Goal: Task Accomplishment & Management: Manage account settings

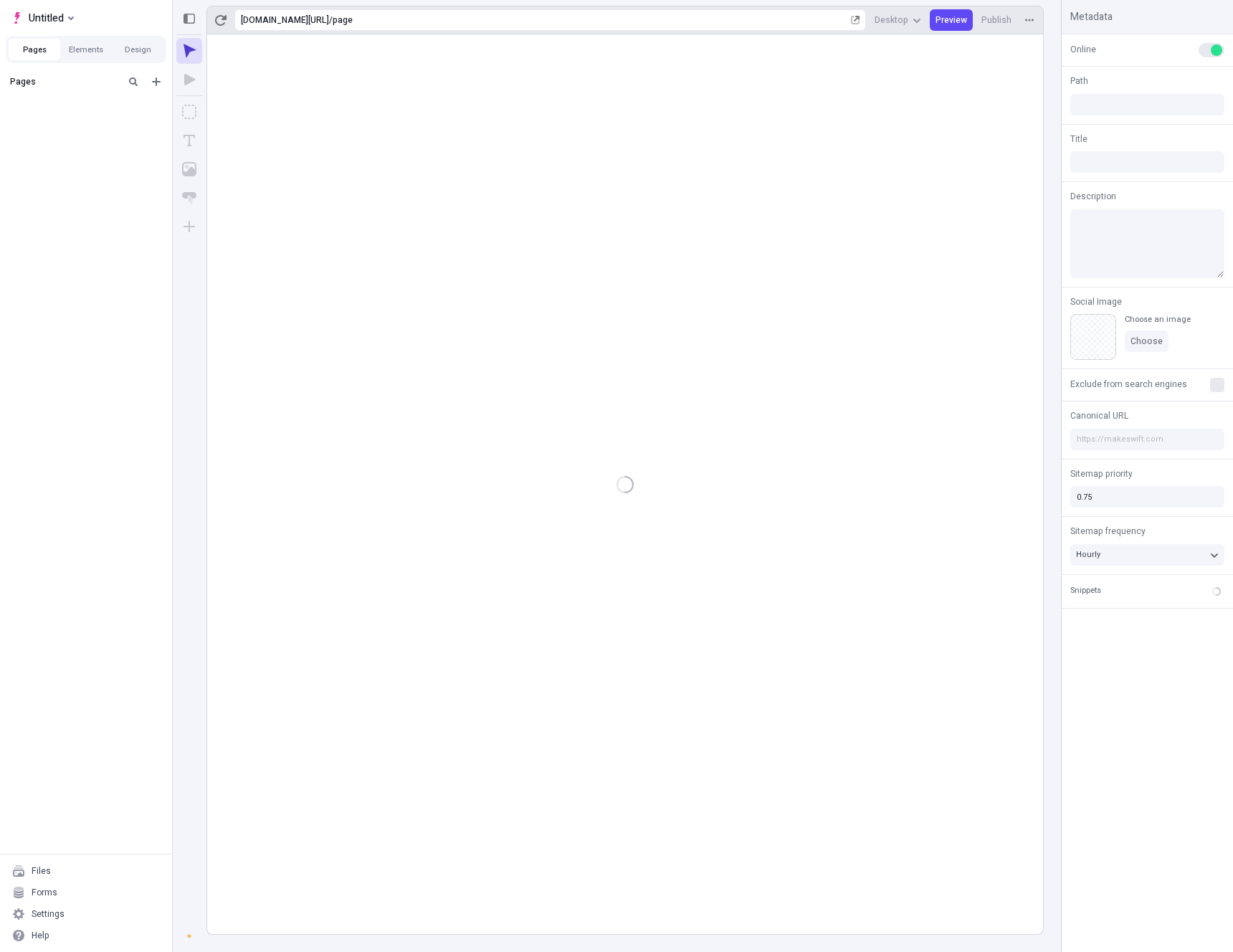
type input "/page"
click at [66, 892] on div "Forms" at bounding box center [86, 892] width 160 height 22
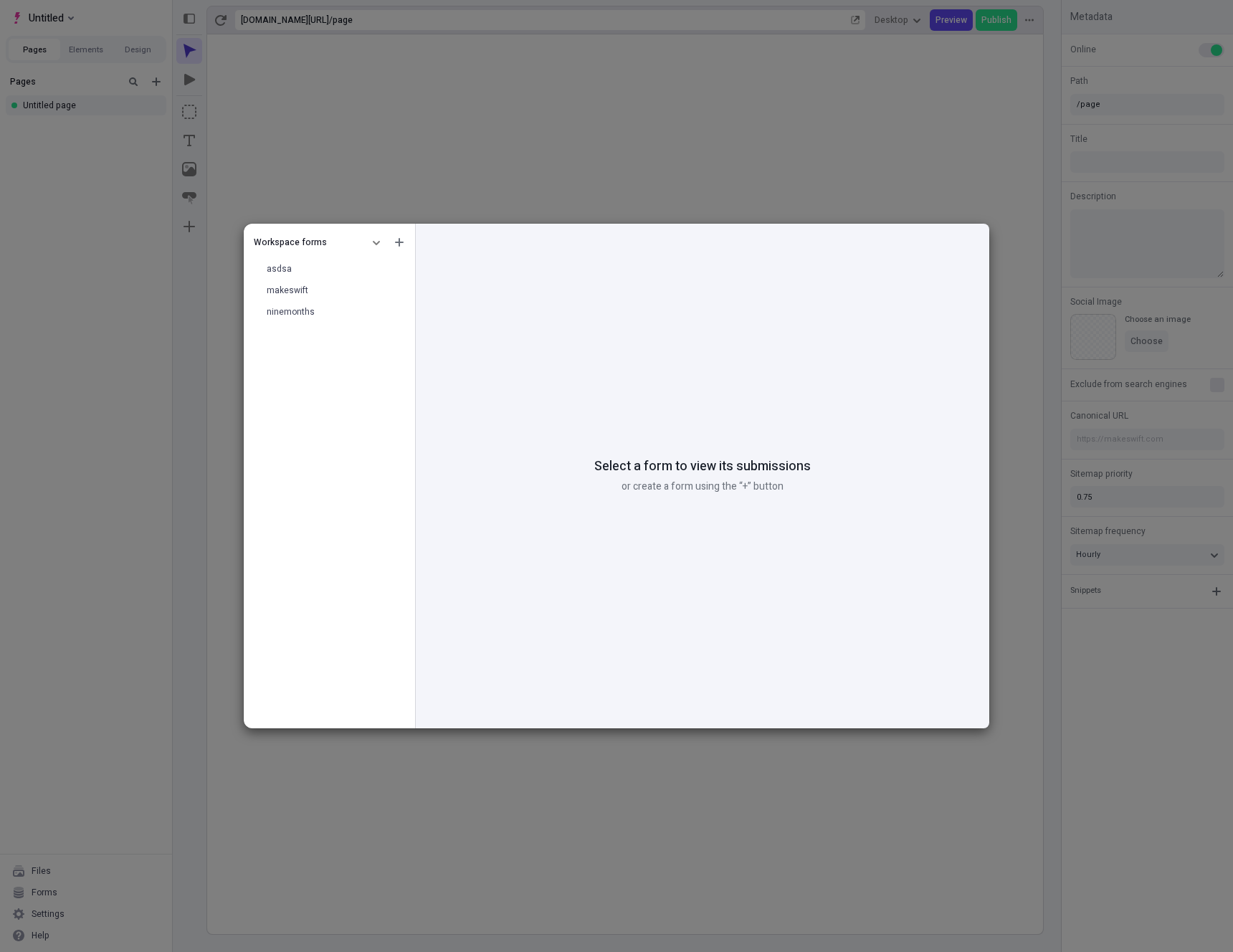
click at [701, 140] on div "Workspace forms asdsa makeswift ninemonths Select a form to view its submission…" at bounding box center [616, 476] width 1233 height 952
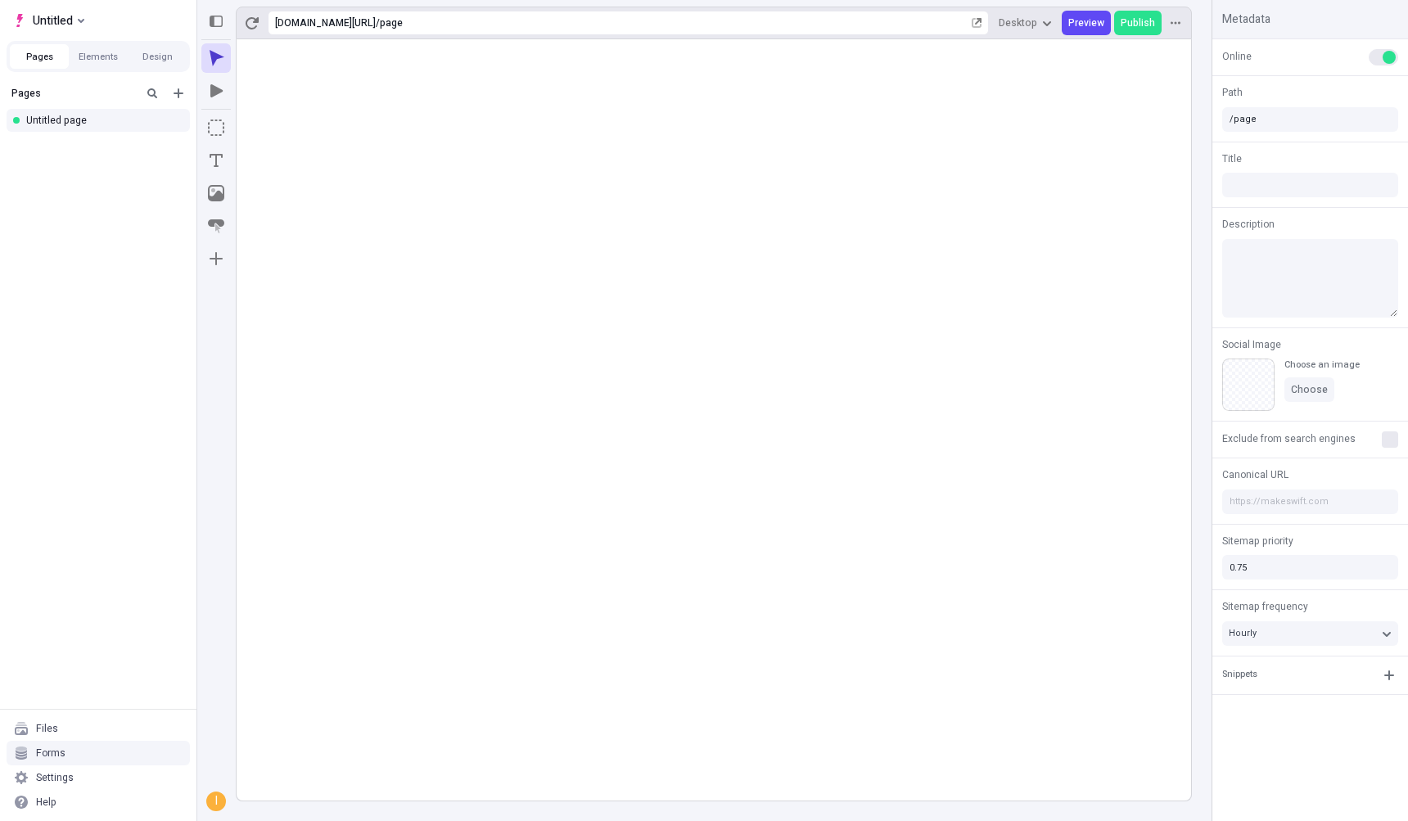
click at [72, 750] on div "Forms" at bounding box center [98, 753] width 183 height 25
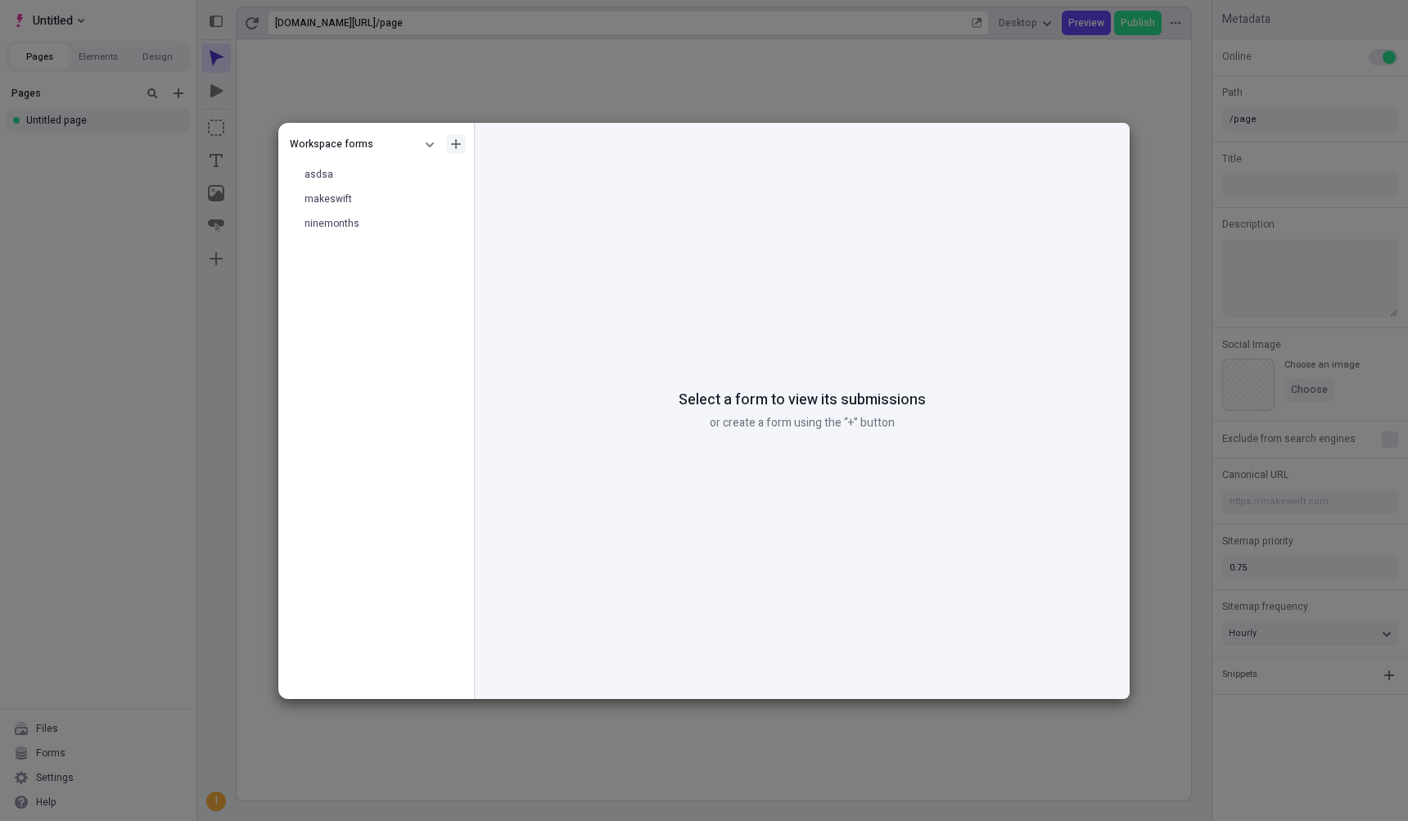
click at [463, 142] on button "button" at bounding box center [456, 144] width 20 height 20
click at [362, 192] on div "Create folder" at bounding box center [360, 197] width 59 height 13
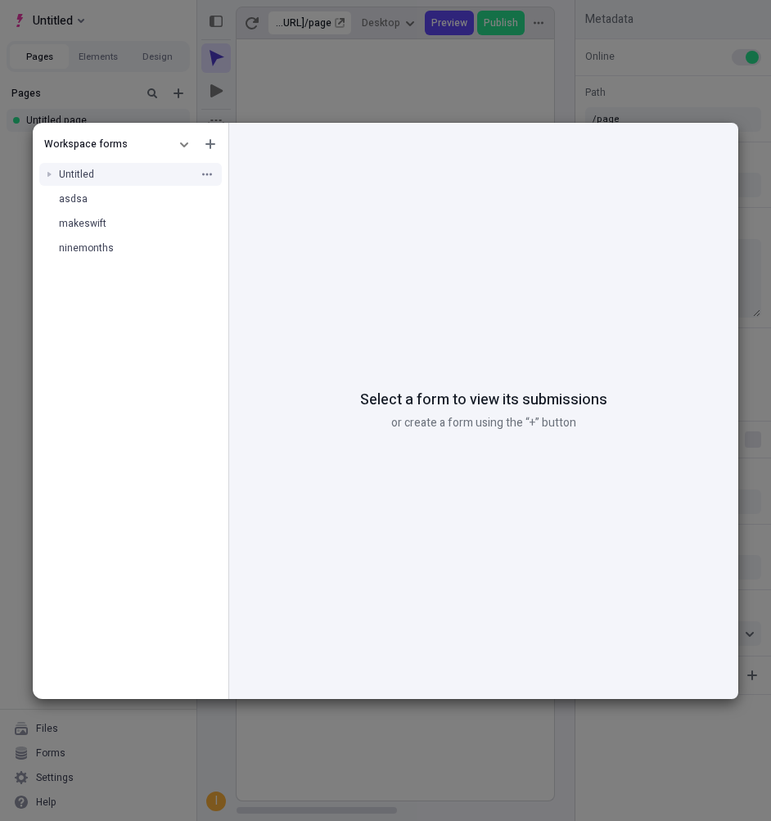
click at [94, 165] on div "Untitled" at bounding box center [131, 174] width 196 height 25
click at [206, 172] on icon "button" at bounding box center [207, 174] width 10 height 10
type input "table folder on migration"
click at [179, 310] on div "Workspace forms table folder on migration asdsa makeswift ninemonths" at bounding box center [131, 414] width 196 height 570
click at [209, 142] on icon "button" at bounding box center [210, 144] width 10 height 10
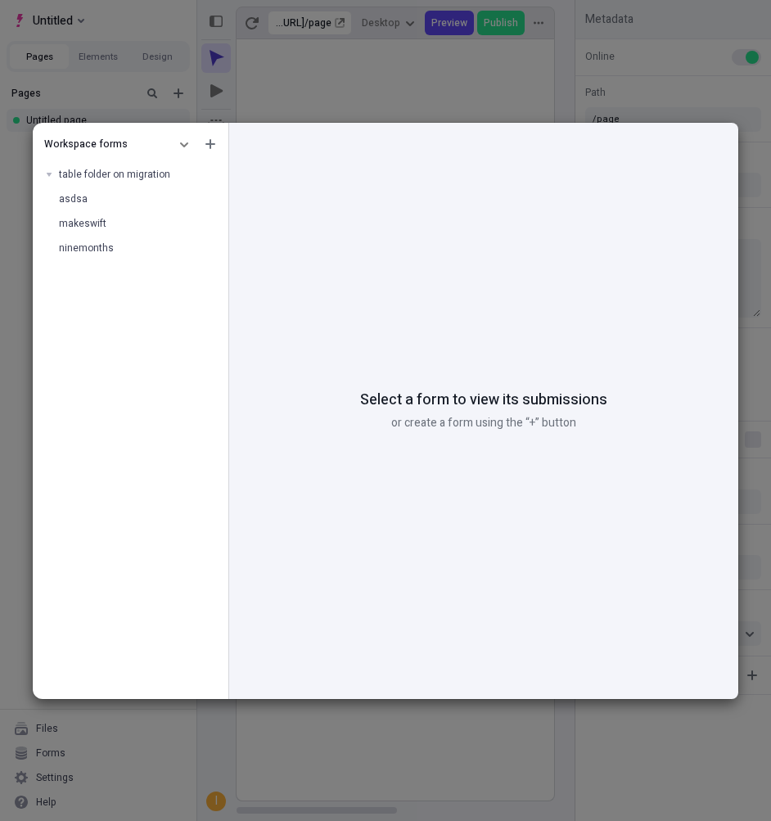
click at [122, 306] on div "Workspace forms table folder on migration asdsa makeswift ninemonths" at bounding box center [131, 414] width 196 height 570
click at [93, 181] on div "table folder on migration" at bounding box center [131, 174] width 196 height 25
click at [210, 174] on icon "button" at bounding box center [207, 174] width 10 height 2
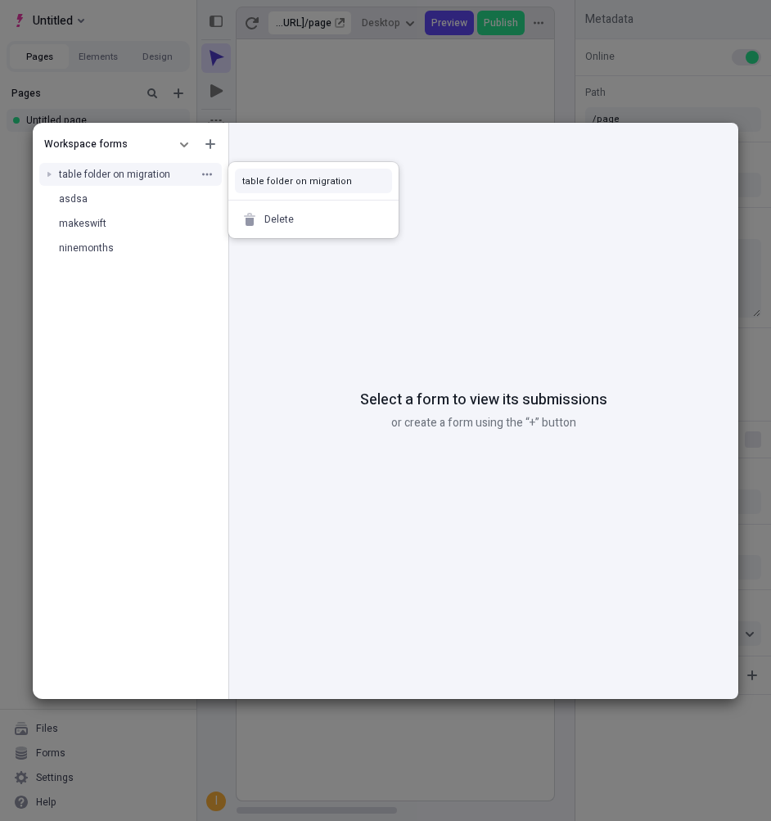
click at [134, 178] on span "table folder on migration" at bounding box center [114, 174] width 111 height 15
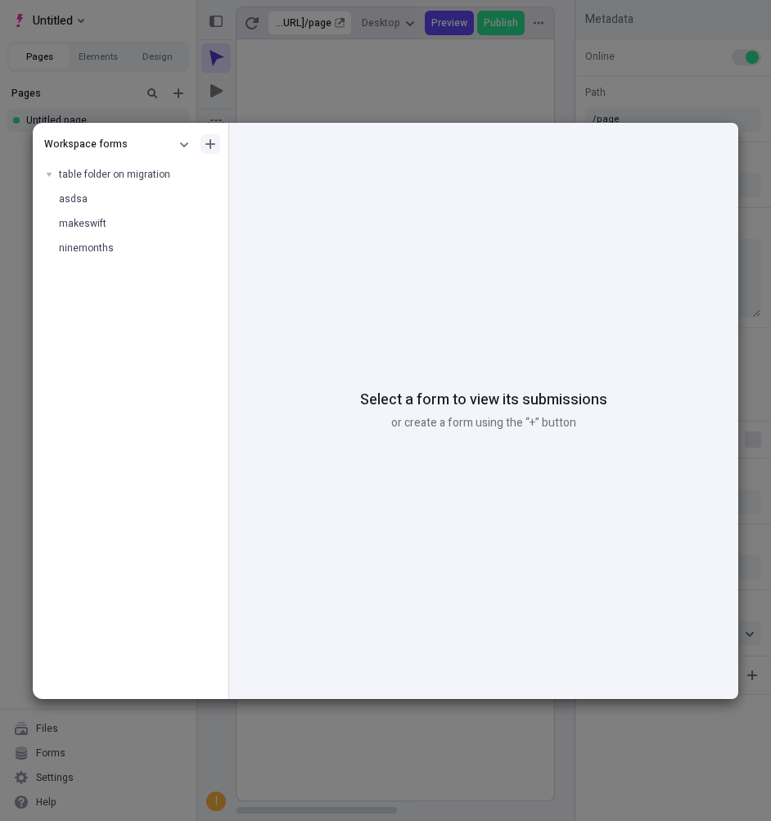
click at [214, 146] on icon "button" at bounding box center [210, 144] width 10 height 10
click at [135, 200] on div "Create folder" at bounding box center [115, 197] width 59 height 13
click at [200, 197] on button "button" at bounding box center [207, 199] width 16 height 16
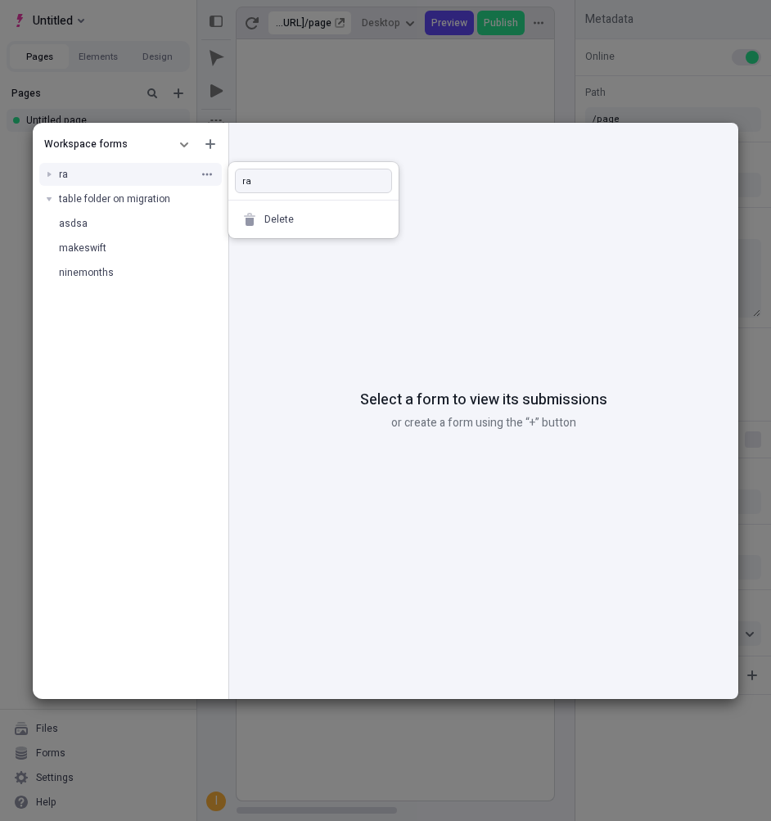
type input "r"
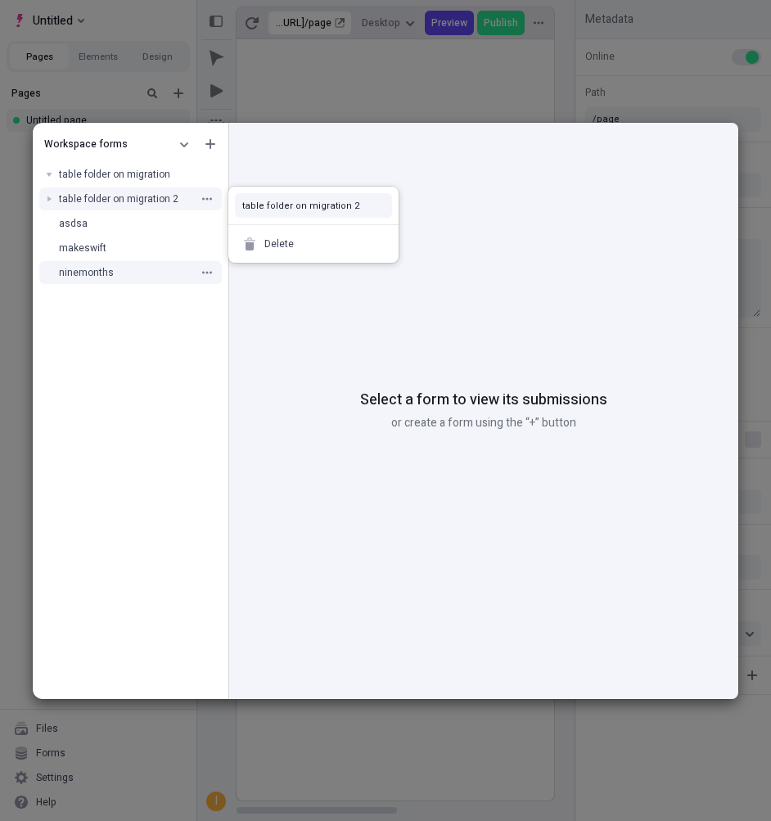
type input "table folder on migration 2"
click at [152, 264] on div "ninemonths" at bounding box center [131, 272] width 196 height 25
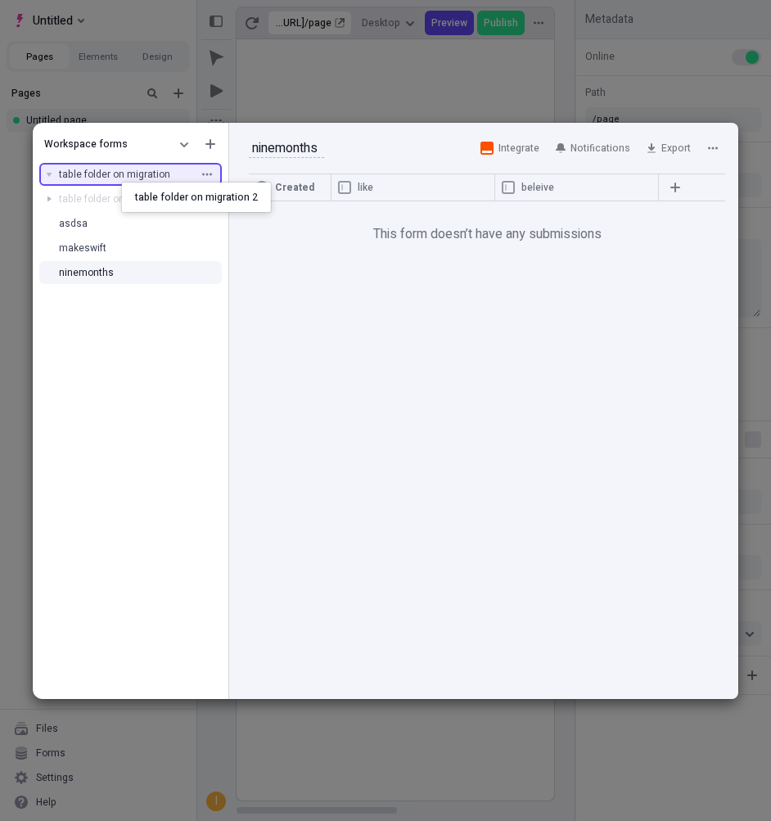
drag, startPoint x: 120, startPoint y: 196, endPoint x: 121, endPoint y: 182, distance: 13.9
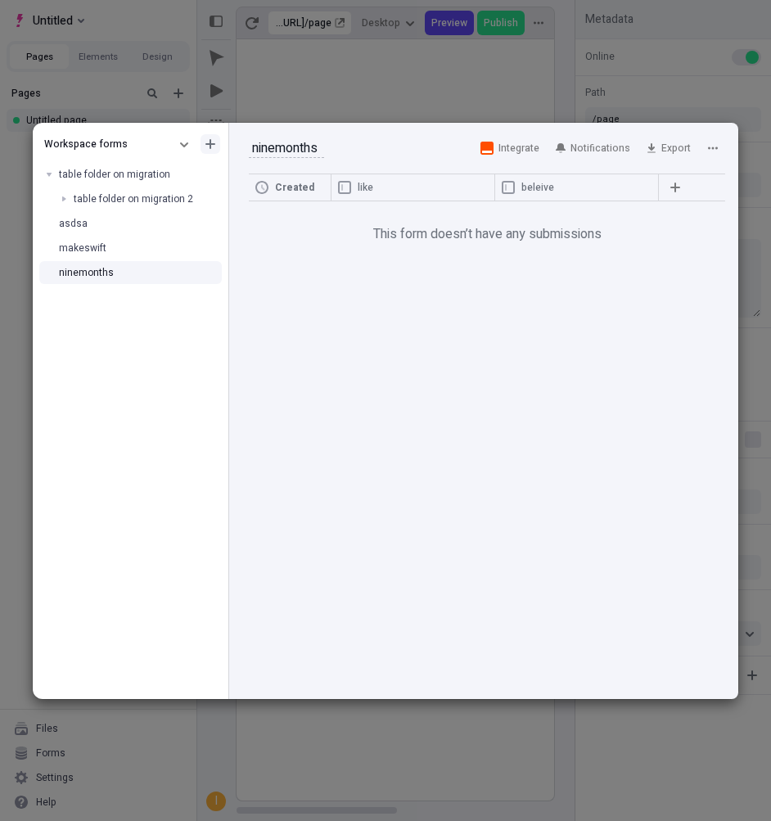
click at [216, 148] on button "button" at bounding box center [211, 144] width 20 height 20
click at [140, 196] on div "Create folder" at bounding box center [115, 197] width 59 height 13
click at [93, 223] on div "Untitled" at bounding box center [125, 223] width 133 height 13
click at [204, 225] on icon "button" at bounding box center [207, 224] width 10 height 10
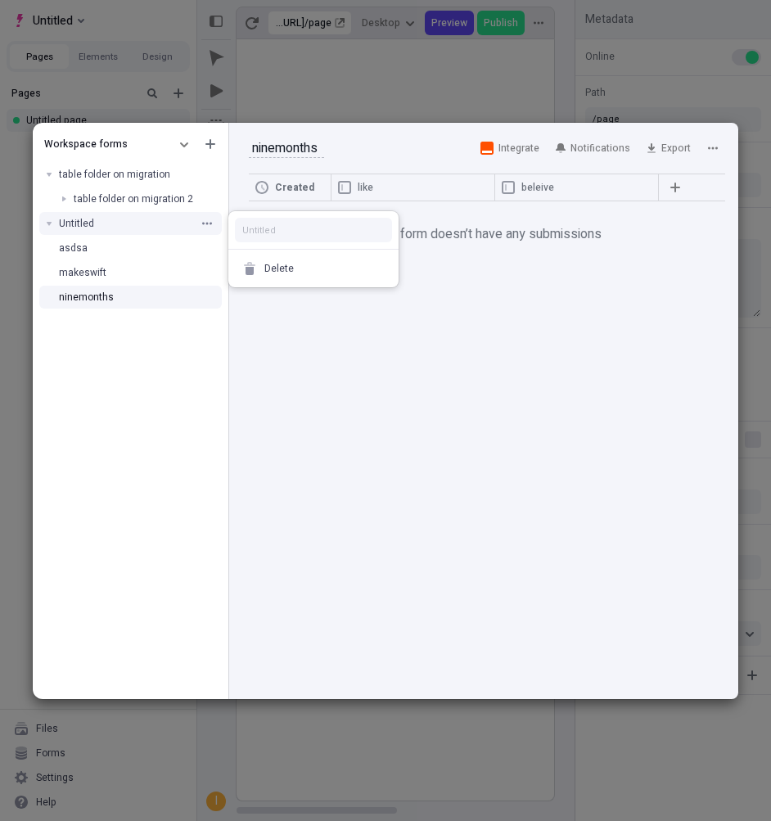
click at [214, 232] on div "Untitled" at bounding box center [131, 223] width 196 height 25
click at [206, 222] on icon "button" at bounding box center [207, 224] width 10 height 10
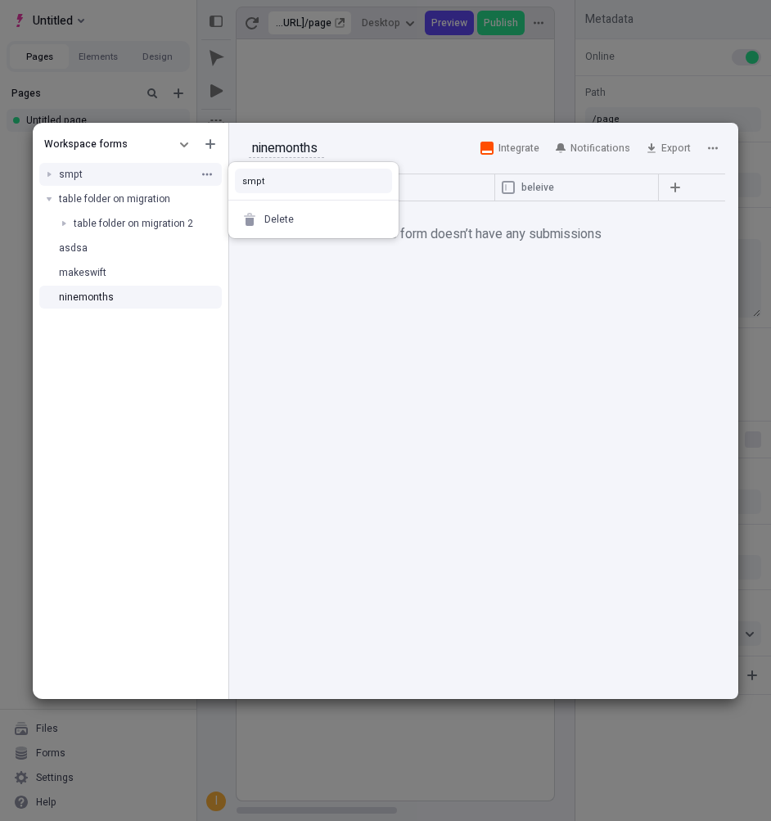
type input "smpt"
click at [283, 409] on div "Created like beleive This form doesn’t have any submissions" at bounding box center [483, 436] width 509 height 525
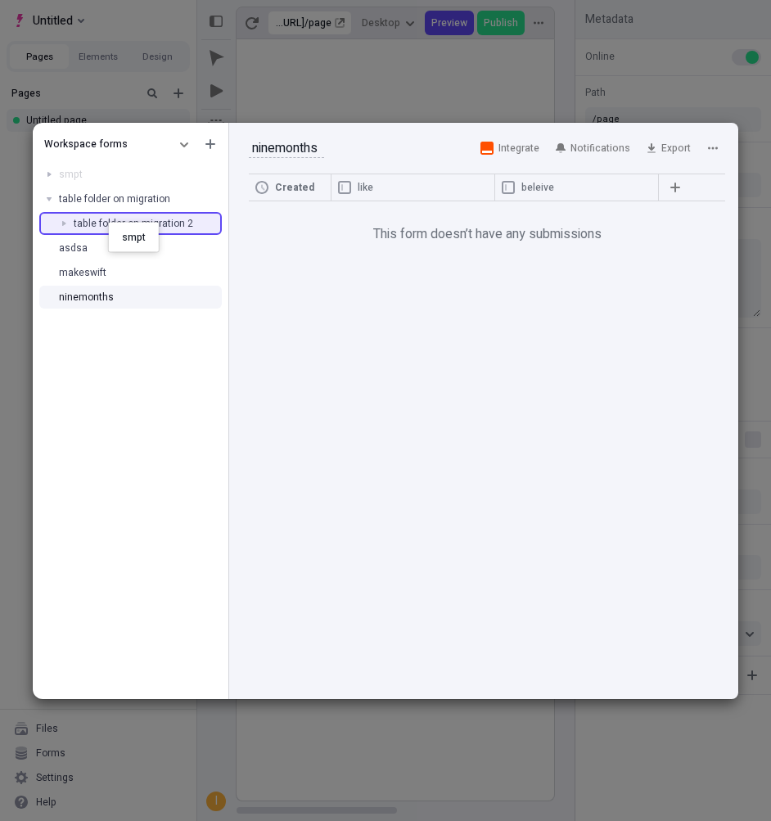
drag, startPoint x: 101, startPoint y: 183, endPoint x: 108, endPoint y: 222, distance: 39.2
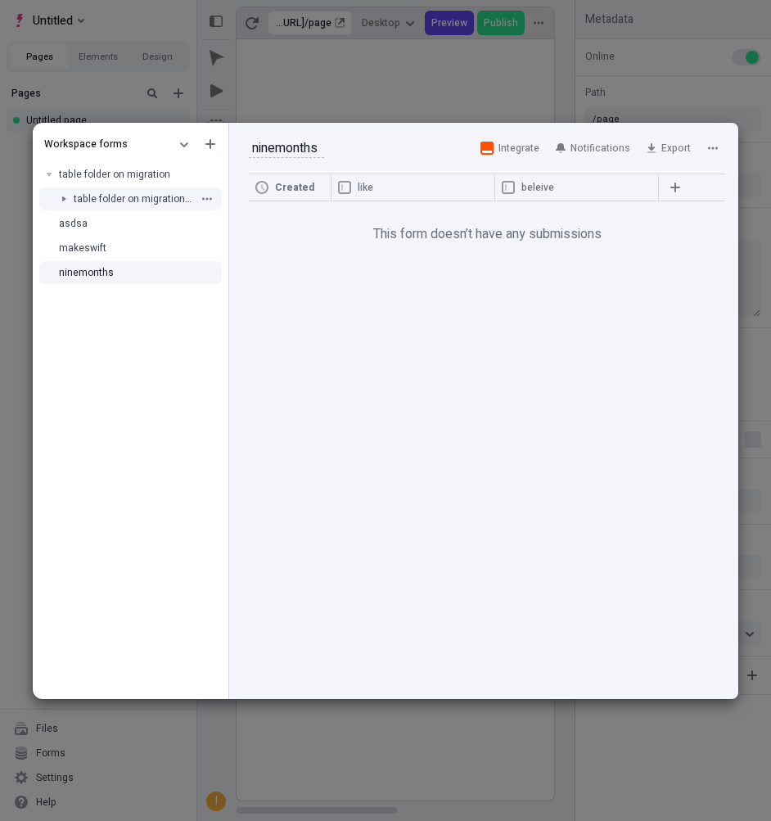
click at [64, 200] on div at bounding box center [63, 198] width 23 height 23
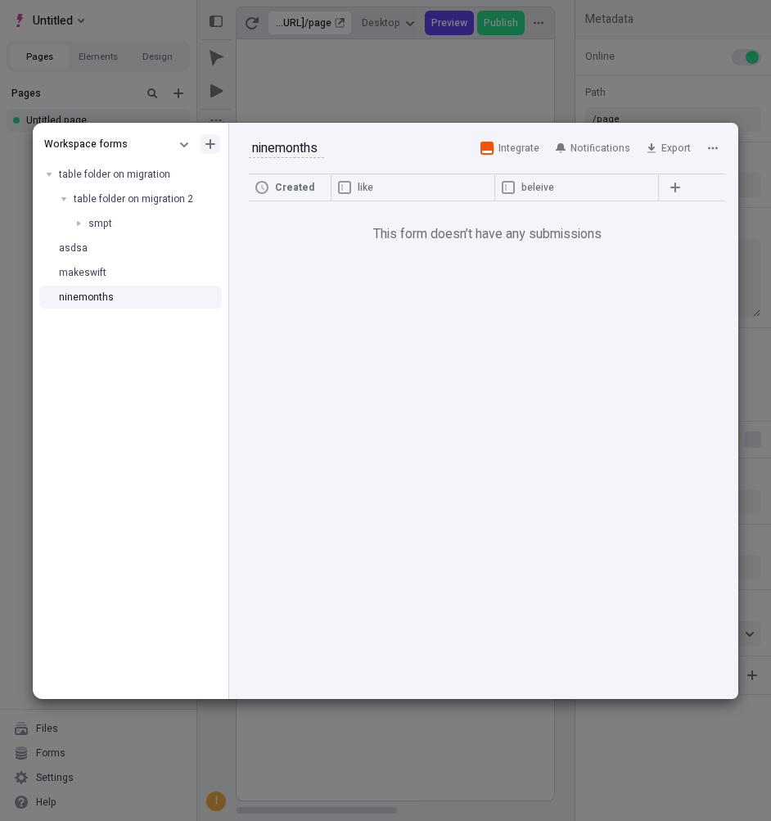
click at [210, 148] on icon "button" at bounding box center [210, 144] width 10 height 10
click at [138, 199] on div "Create folder" at bounding box center [115, 197] width 59 height 13
click at [108, 244] on div "Untitled" at bounding box center [125, 247] width 133 height 13
click at [211, 251] on icon "button" at bounding box center [207, 248] width 10 height 10
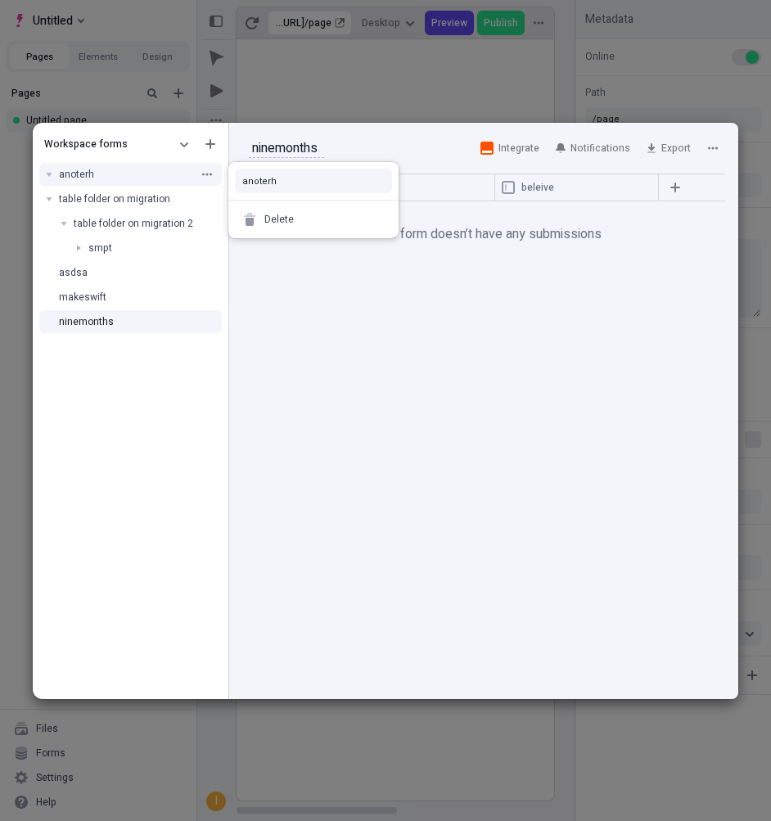
type input "anoterh"
click at [196, 516] on div "Workspace forms anoterh table folder on migration table folder on migration 2 s…" at bounding box center [131, 414] width 196 height 570
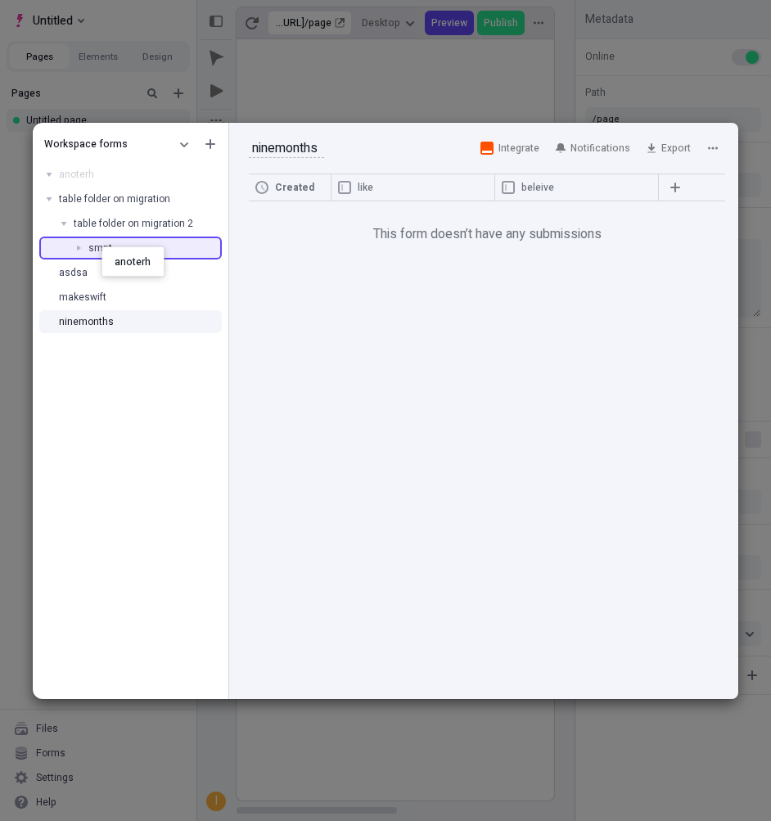
drag, startPoint x: 98, startPoint y: 172, endPoint x: 101, endPoint y: 246, distance: 74.6
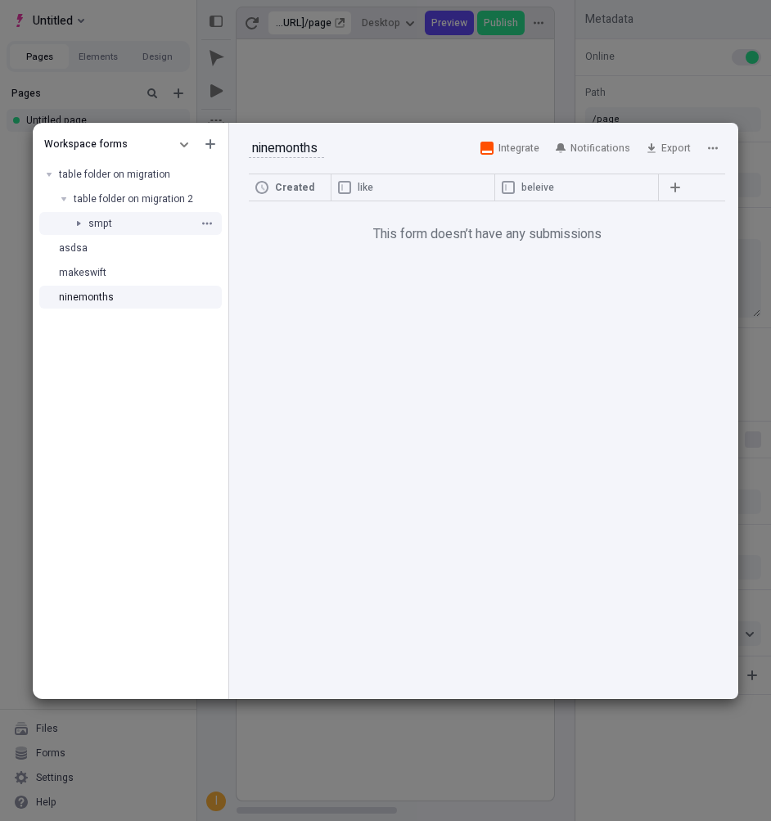
click at [83, 223] on div at bounding box center [78, 223] width 23 height 23
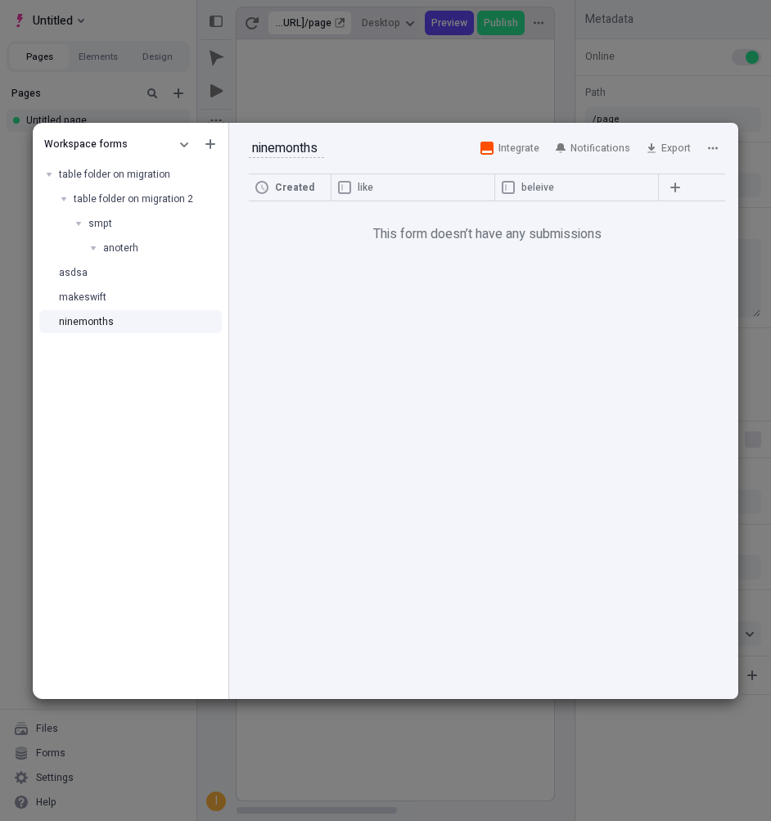
click at [167, 147] on div "Workspace forms" at bounding box center [106, 144] width 124 height 13
click at [183, 141] on icon "button" at bounding box center [184, 144] width 10 height 10
click at [84, 171] on div "Site forms" at bounding box center [63, 172] width 47 height 13
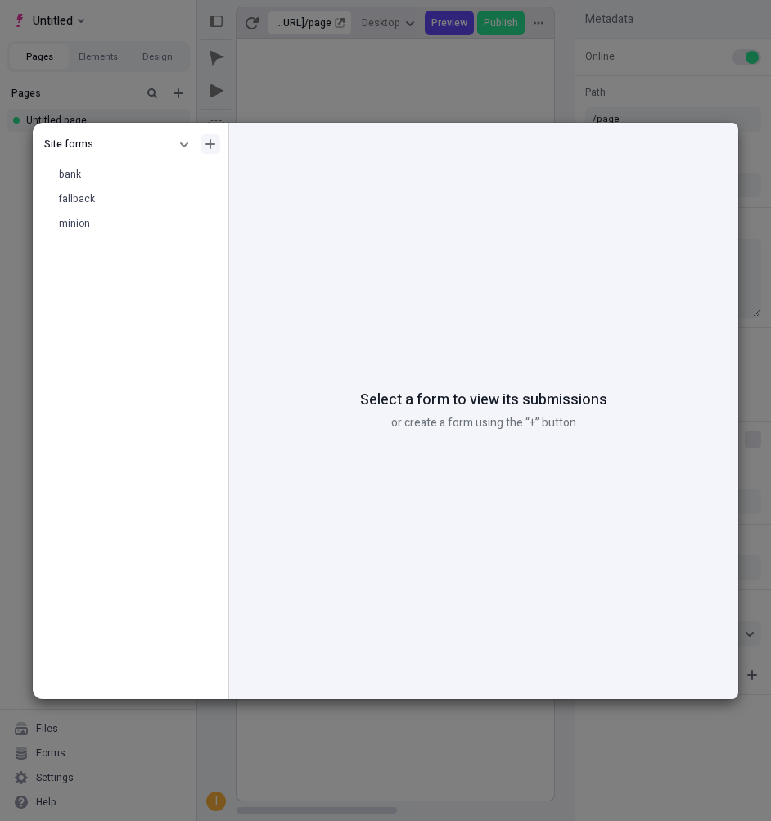
click at [213, 142] on icon "button" at bounding box center [210, 144] width 10 height 10
click at [140, 201] on div "Create folder" at bounding box center [115, 197] width 59 height 13
click at [173, 174] on div "Untitled" at bounding box center [125, 174] width 133 height 13
click at [200, 174] on button "button" at bounding box center [207, 174] width 16 height 16
type input "folder on migration"
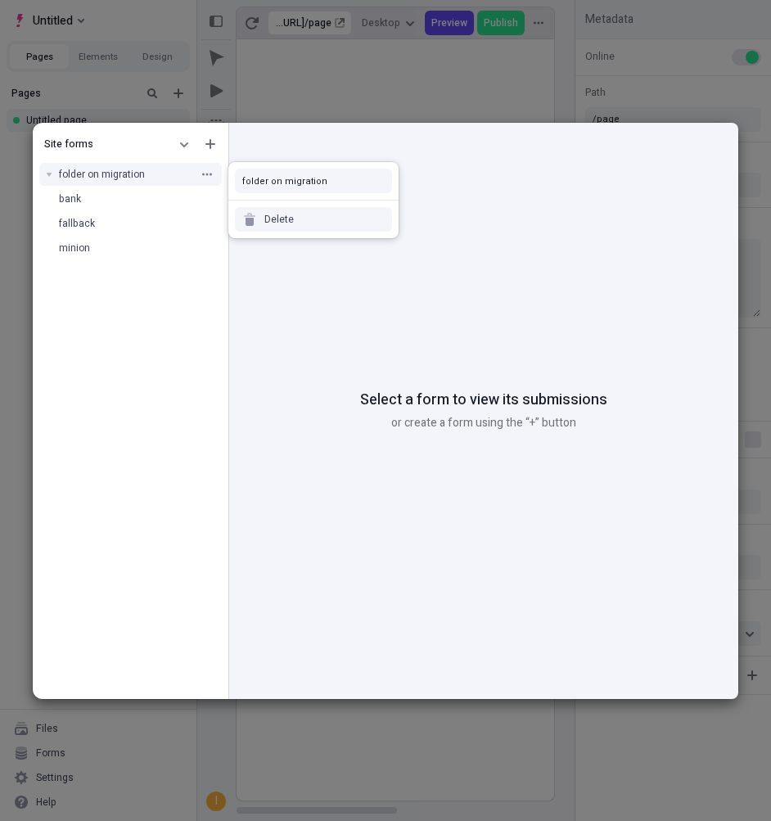
click at [163, 310] on div "Site forms folder on migration bank fallback minion" at bounding box center [131, 414] width 196 height 570
click at [213, 145] on icon "button" at bounding box center [210, 144] width 10 height 10
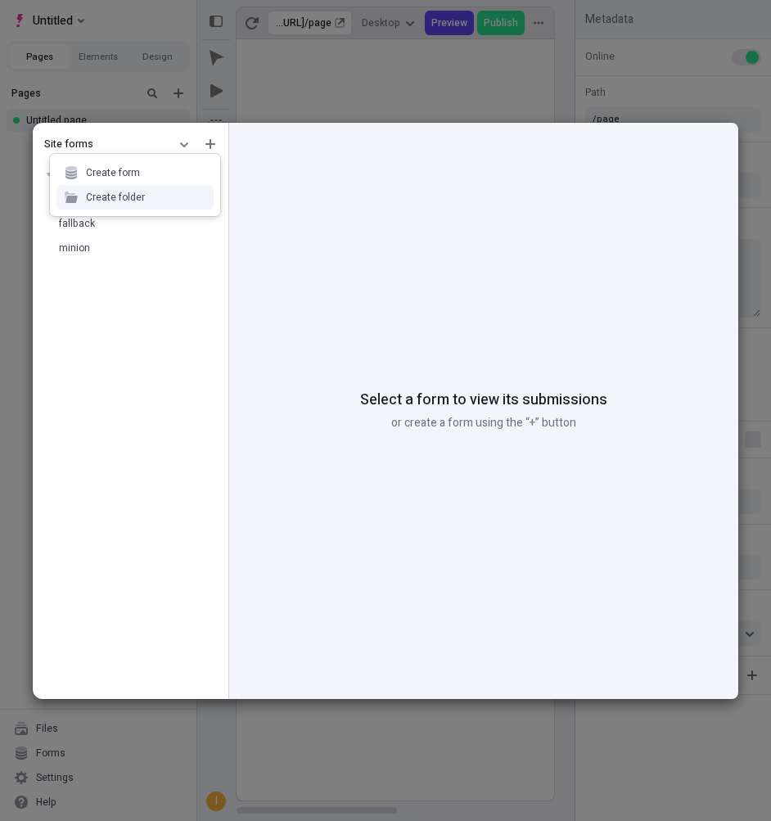
click at [167, 201] on div "Create folder" at bounding box center [134, 197] width 157 height 25
click at [179, 202] on div "Untitled" at bounding box center [125, 198] width 133 height 13
click at [209, 201] on icon "button" at bounding box center [207, 199] width 10 height 10
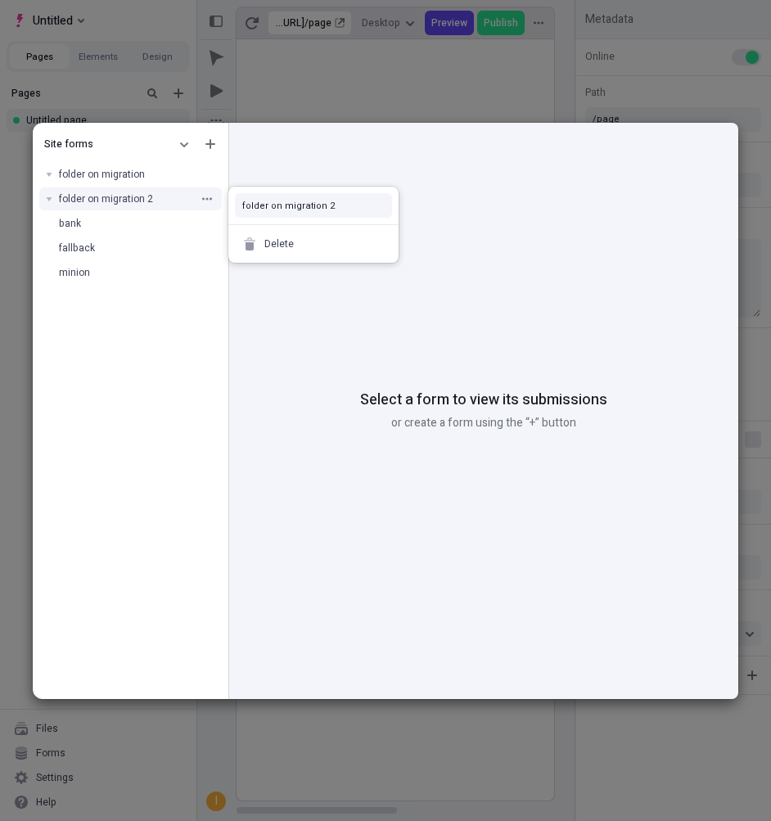
type input "folder on migration 2"
drag, startPoint x: 133, startPoint y: 322, endPoint x: 137, endPoint y: 276, distance: 46.8
click at [133, 316] on div "Site forms folder on migration folder on migration 2 bank fallback minion" at bounding box center [131, 414] width 196 height 570
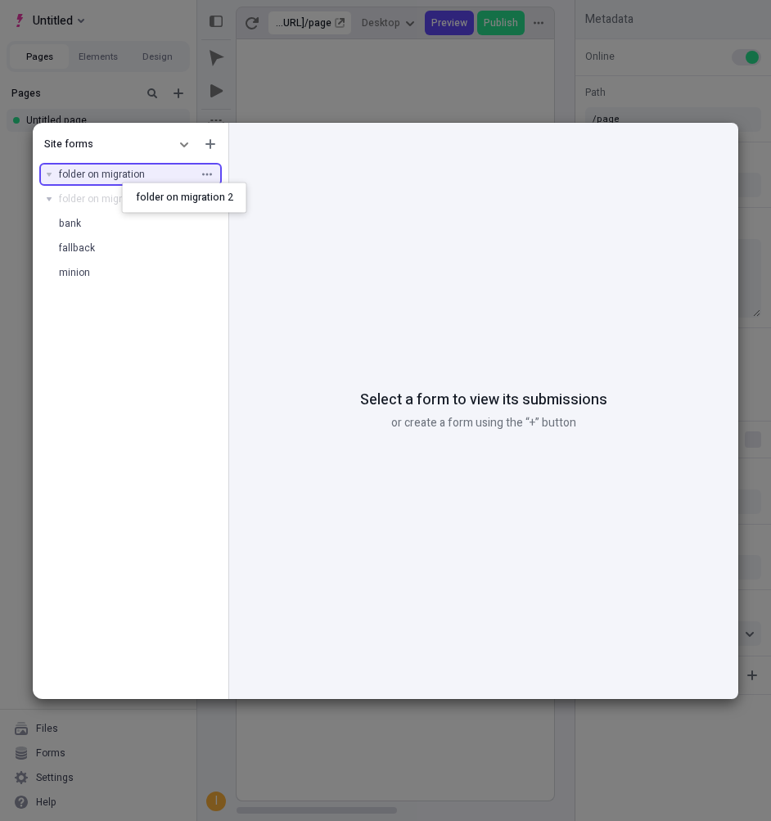
drag, startPoint x: 122, startPoint y: 202, endPoint x: 122, endPoint y: 182, distance: 20.5
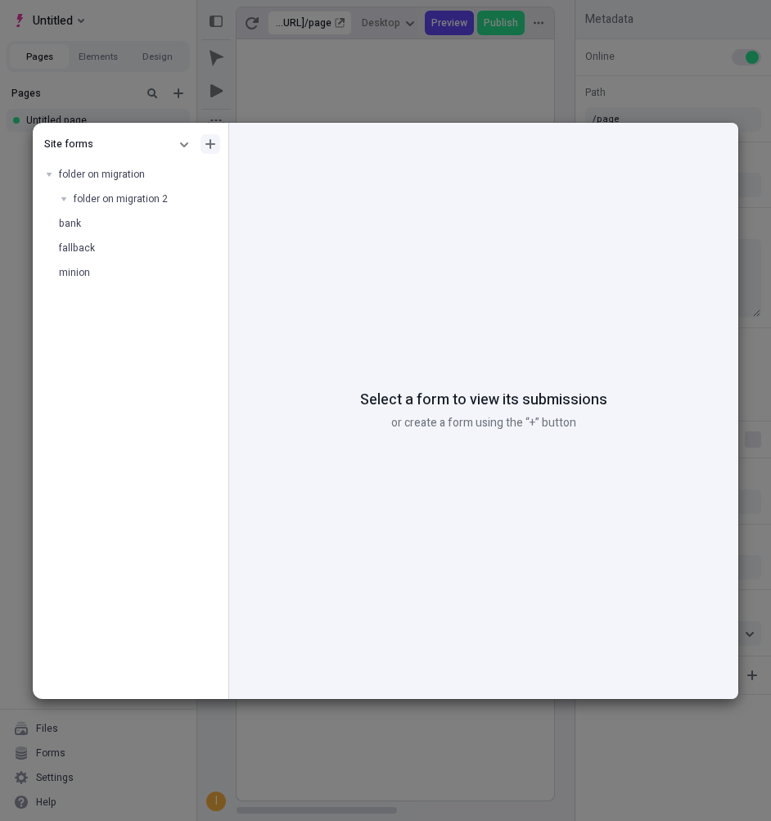
click at [210, 134] on button "button" at bounding box center [211, 144] width 20 height 20
click at [166, 194] on div "Create folder" at bounding box center [134, 197] width 157 height 25
click at [108, 232] on div "Untitled" at bounding box center [131, 223] width 196 height 25
click at [193, 223] on div "Untitled" at bounding box center [131, 223] width 196 height 25
click at [211, 223] on icon "button" at bounding box center [207, 223] width 10 height 2
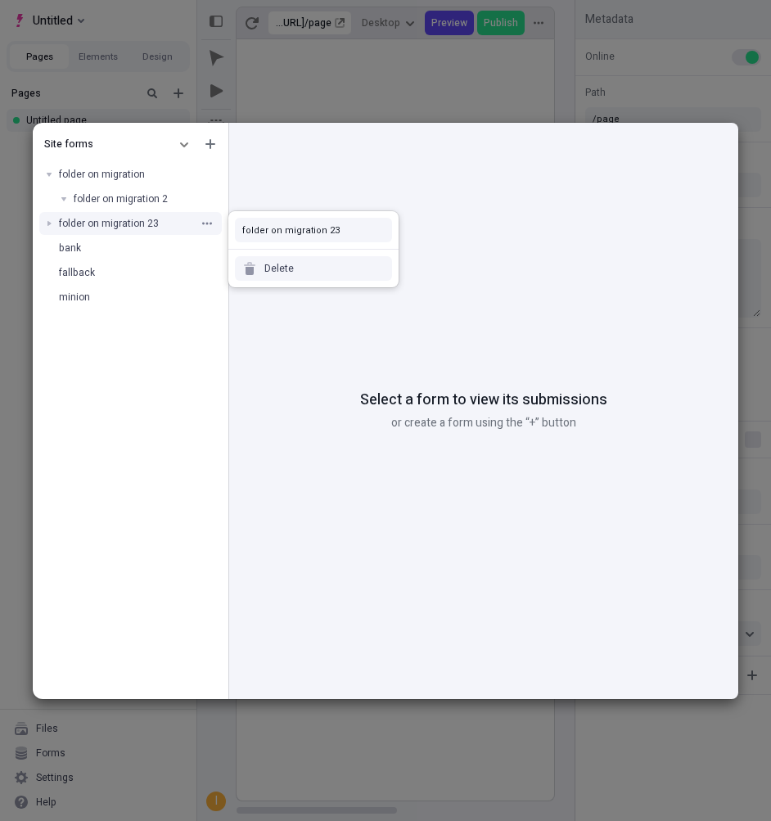
type input "folder on migration 23"
drag, startPoint x: 165, startPoint y: 397, endPoint x: 165, endPoint y: 246, distance: 151.4
click at [165, 393] on div "Site forms folder on migration folder on migration 2 folder on migration 23 ban…" at bounding box center [131, 414] width 196 height 570
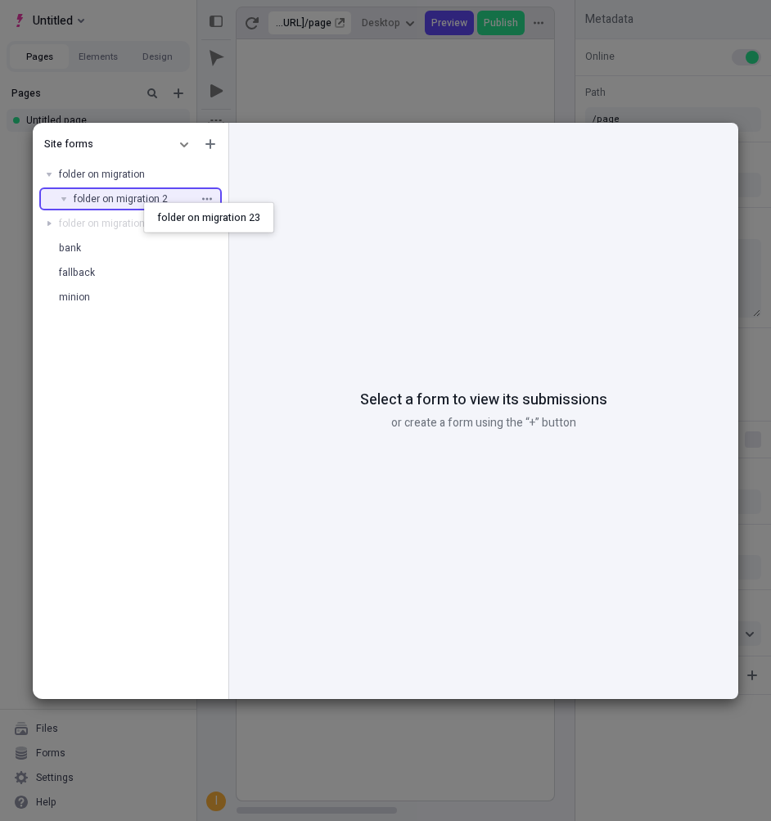
drag, startPoint x: 129, startPoint y: 230, endPoint x: 144, endPoint y: 202, distance: 31.5
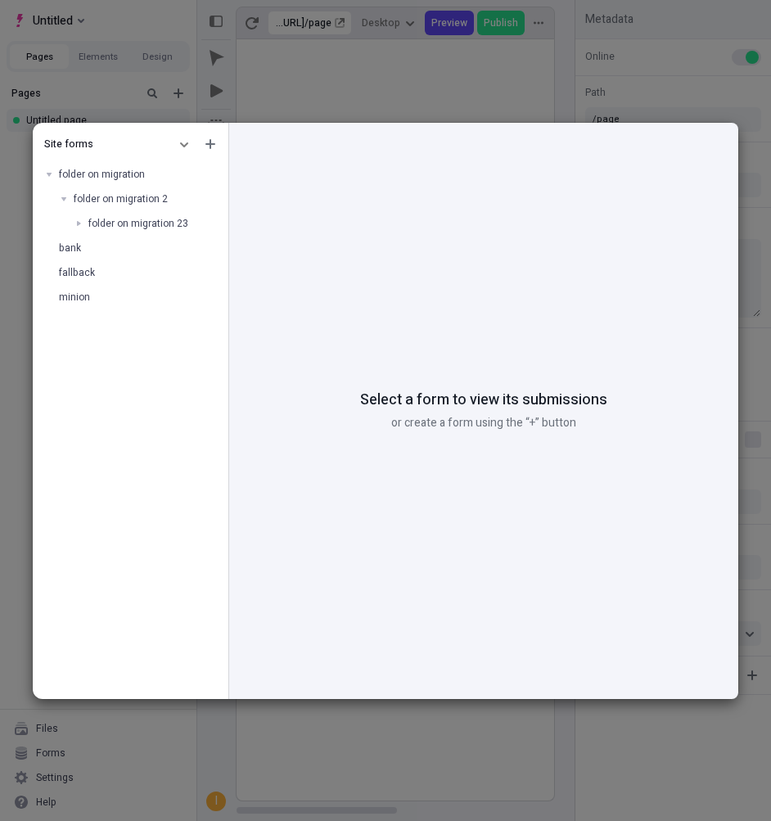
click at [184, 587] on div "Site forms folder on migration folder on migration 2 folder on migration 23 ban…" at bounding box center [131, 414] width 196 height 570
click at [105, 46] on div "Site forms folder on migration folder on migration 2 folder on migration 23 ban…" at bounding box center [385, 410] width 771 height 821
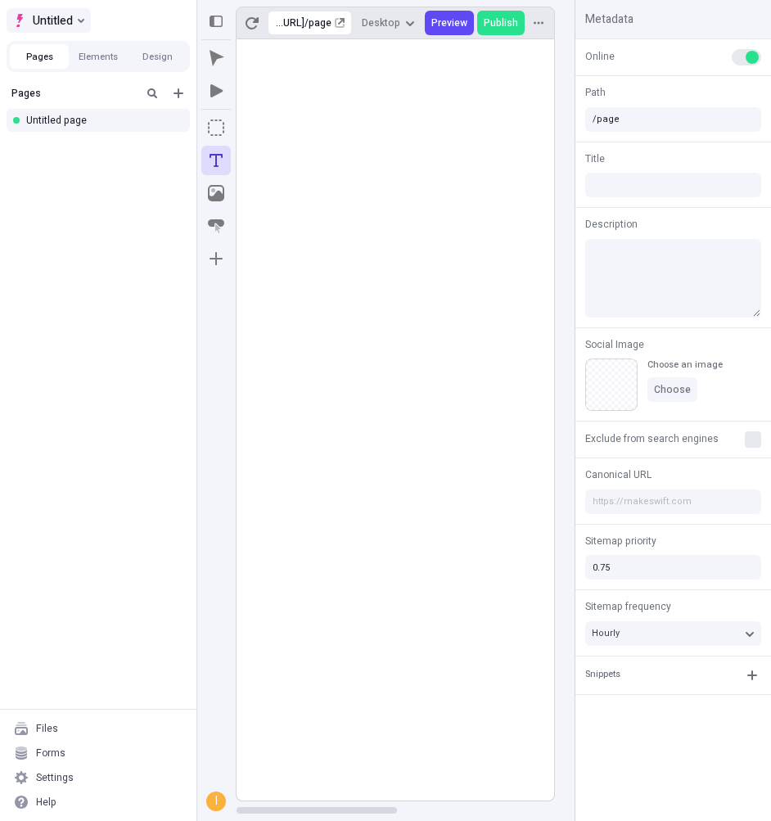
click at [75, 16] on button "Untitled" at bounding box center [49, 20] width 84 height 25
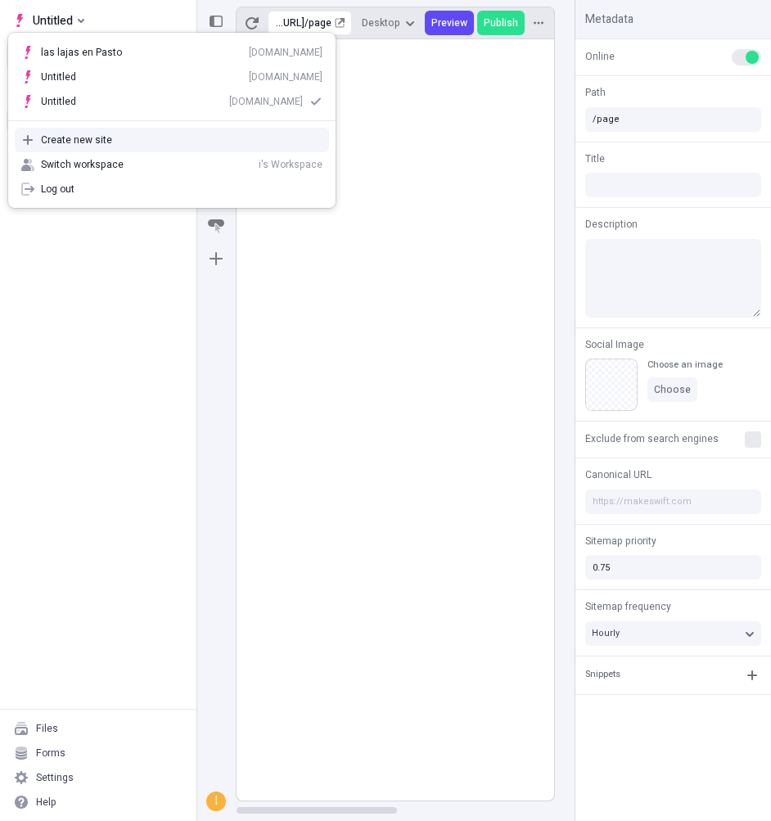
click at [102, 136] on div "Create new site" at bounding box center [182, 139] width 282 height 13
click at [80, 138] on div "Create new site" at bounding box center [182, 139] width 282 height 13
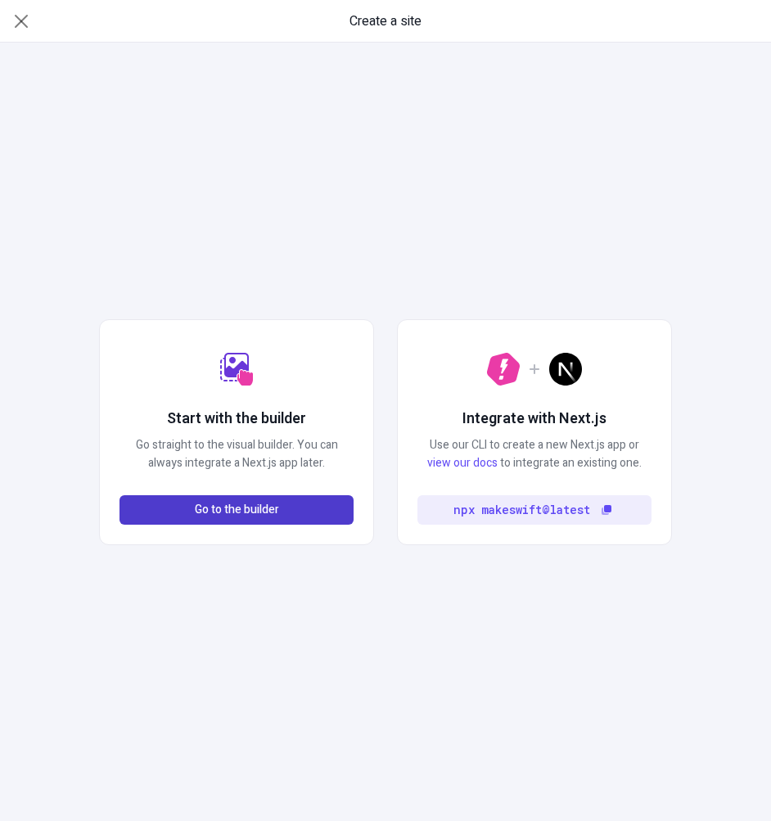
click at [255, 505] on span "Go to the builder" at bounding box center [237, 510] width 84 height 18
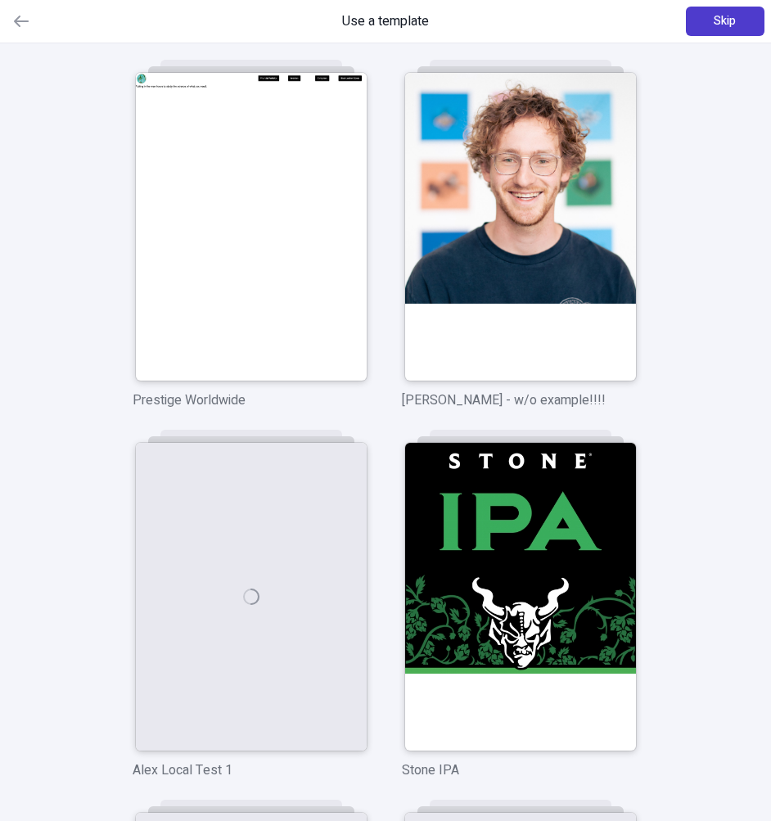
click at [728, 12] on span "Skip" at bounding box center [725, 21] width 22 height 18
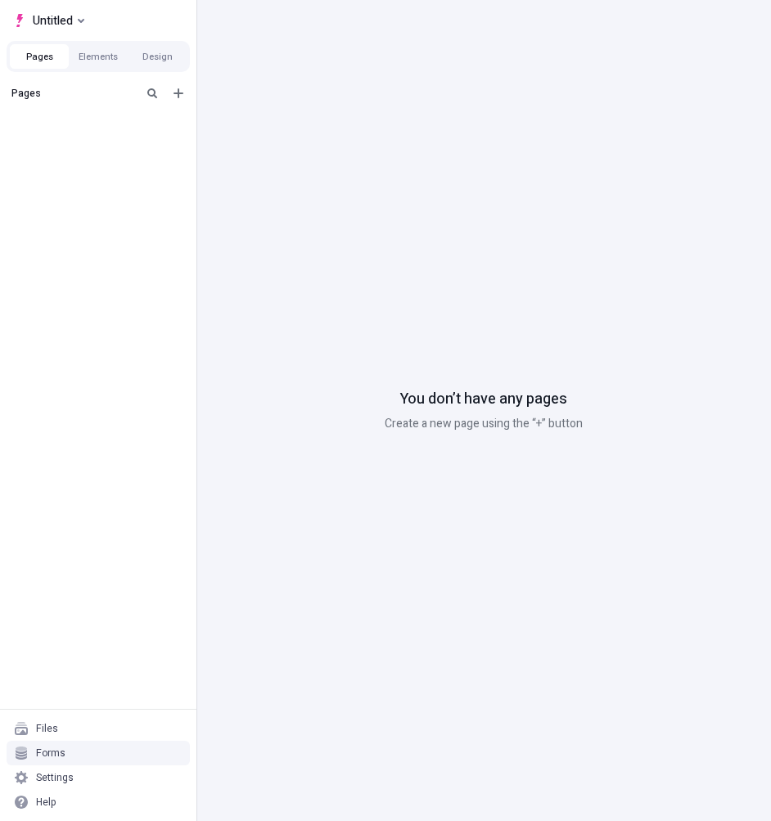
click at [74, 754] on div "Forms" at bounding box center [98, 753] width 183 height 25
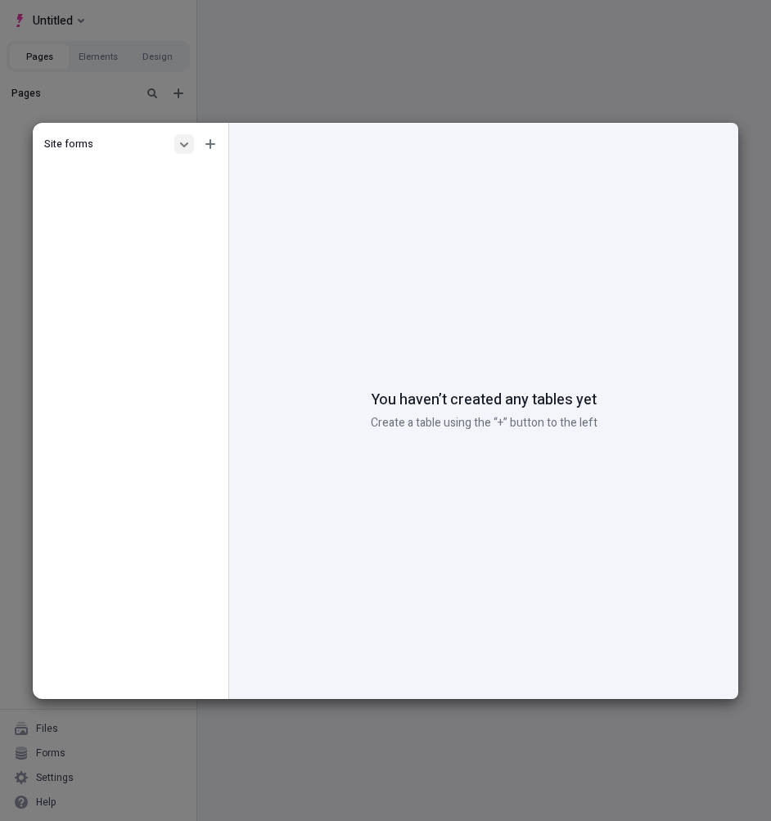
click at [174, 145] on button "button" at bounding box center [184, 144] width 20 height 20
click at [117, 282] on div "Site forms" at bounding box center [131, 414] width 196 height 570
click at [169, 151] on div "Site forms" at bounding box center [130, 143] width 189 height 29
click at [175, 142] on button "button" at bounding box center [184, 144] width 20 height 20
click at [106, 201] on div "Workspace forms" at bounding box center [80, 197] width 81 height 13
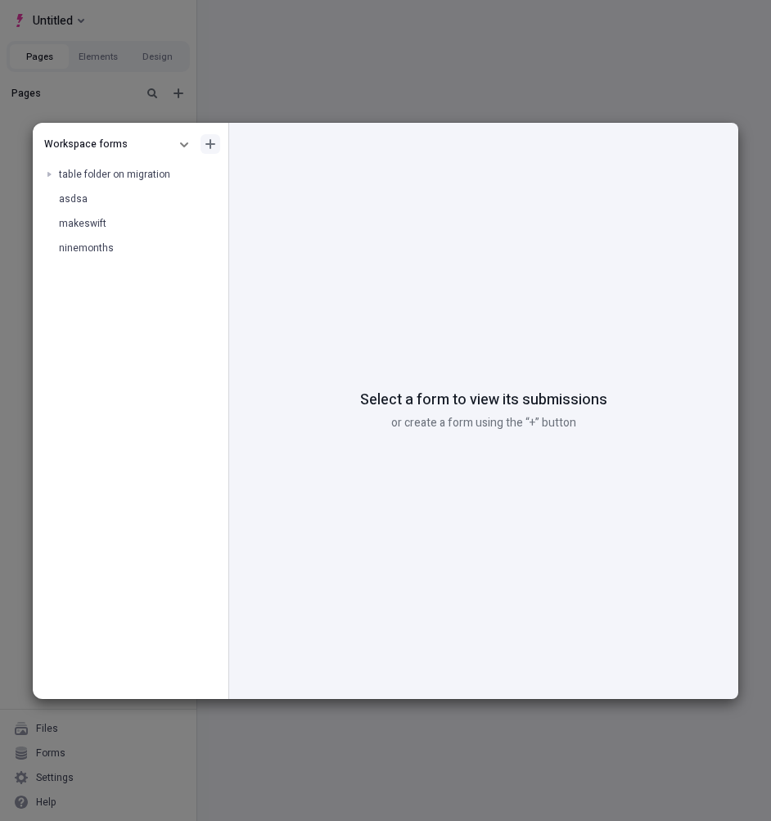
click at [209, 138] on button "button" at bounding box center [211, 144] width 20 height 20
click at [131, 176] on div "Create form" at bounding box center [113, 172] width 54 height 13
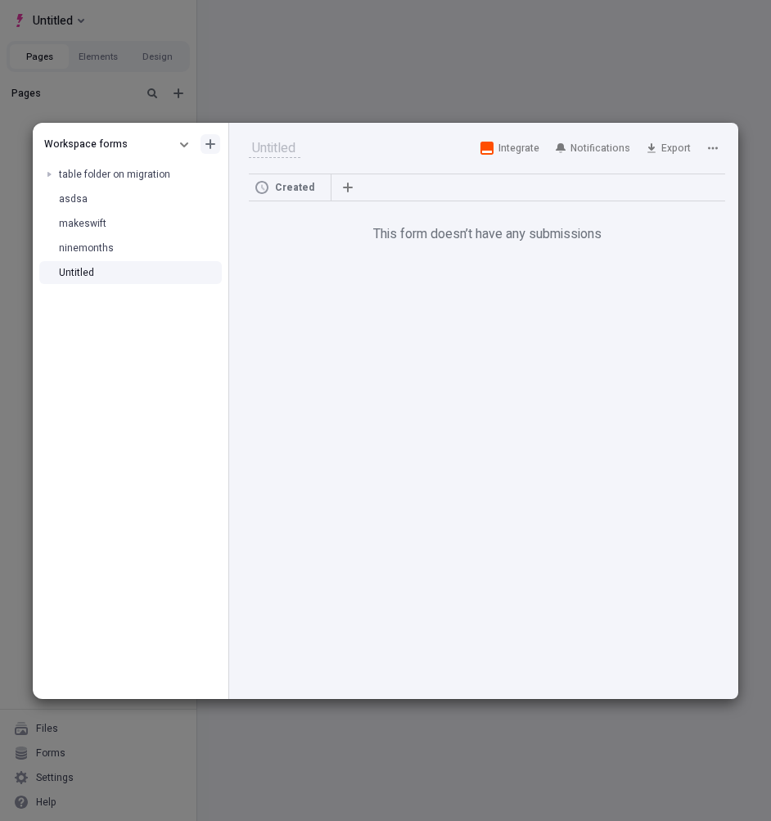
click at [211, 143] on icon "button" at bounding box center [210, 144] width 10 height 10
click at [155, 199] on div "Create folder" at bounding box center [134, 197] width 157 height 25
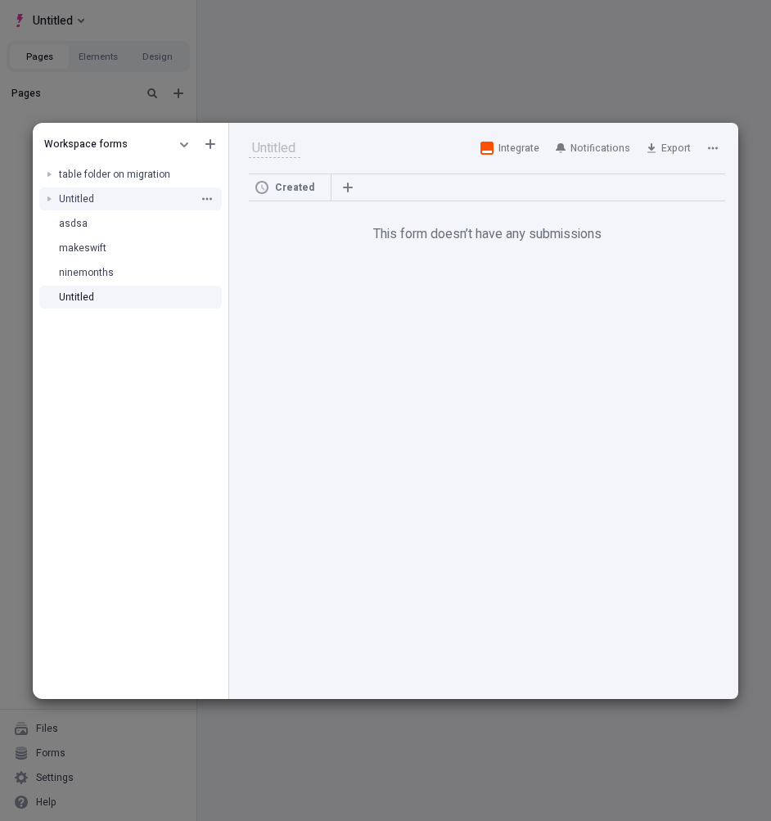
click at [92, 196] on span "Untitled" at bounding box center [76, 199] width 35 height 15
click at [264, 154] on input "text" at bounding box center [275, 148] width 52 height 20
type input "right"
click at [160, 381] on div "Workspace forms table folder on migration Untitled asdsa makeswift ninemonths r…" at bounding box center [131, 414] width 196 height 570
click at [82, 206] on div "Untitled" at bounding box center [131, 199] width 196 height 25
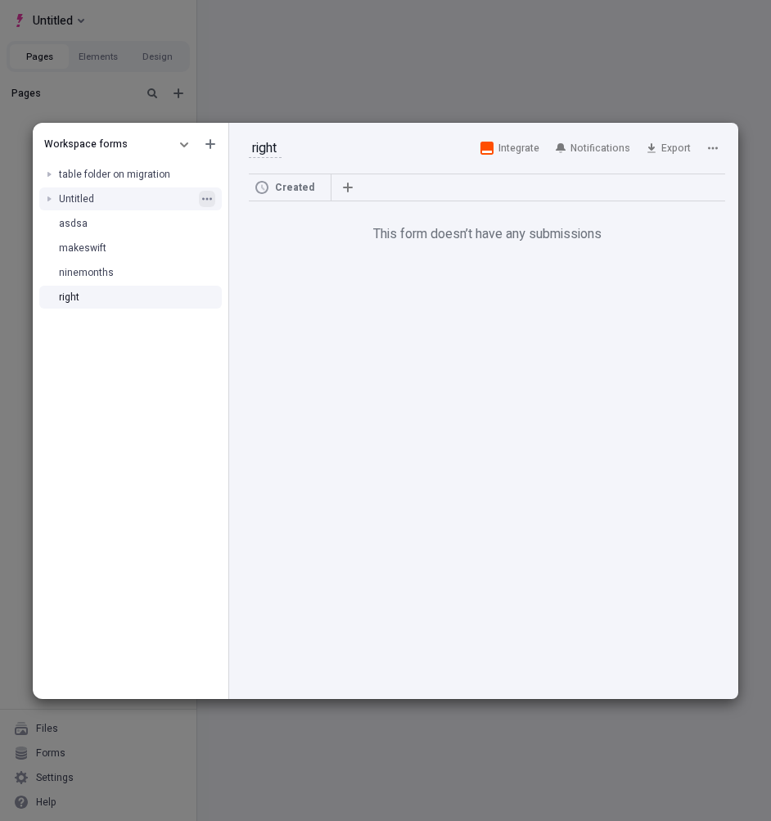
click at [201, 198] on button "button" at bounding box center [207, 199] width 16 height 16
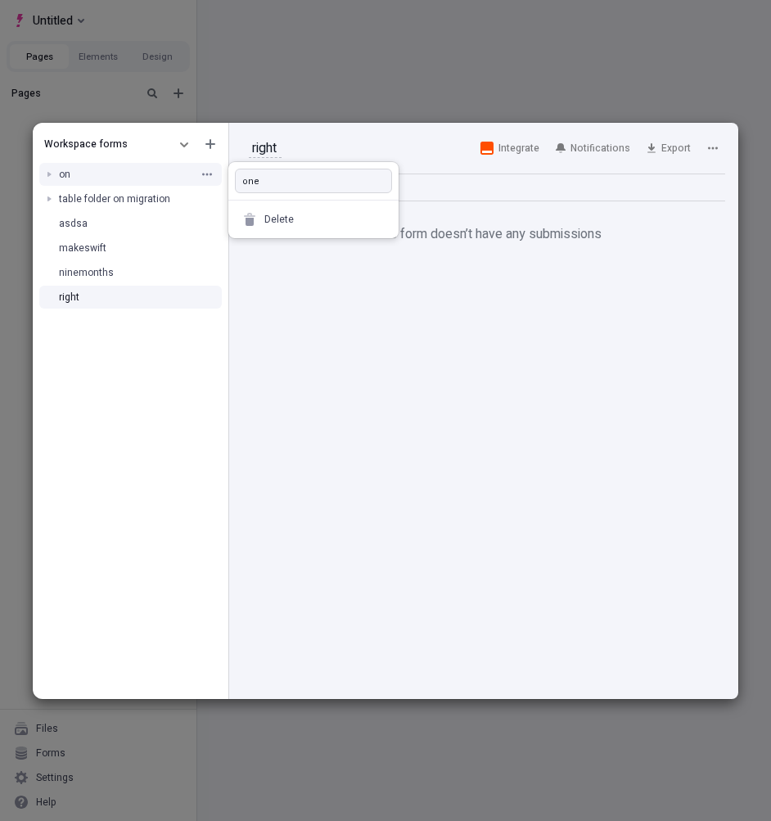
type input "one"
click at [241, 445] on div "Created This form doesn’t have any submissions" at bounding box center [483, 436] width 509 height 525
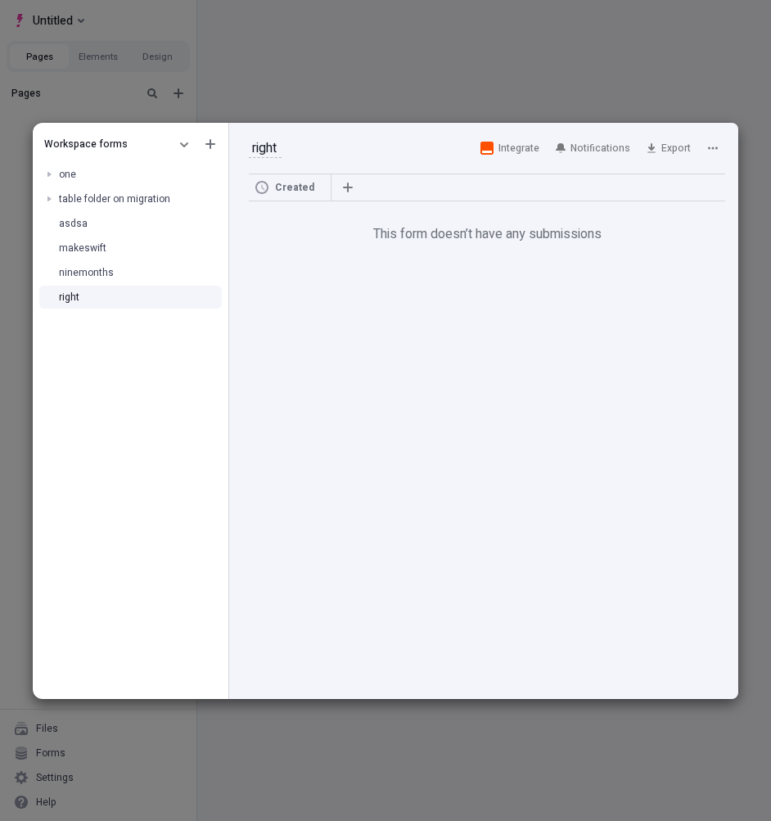
click at [132, 448] on div "Workspace forms one table folder on migration asdsa makeswift ninemonths right" at bounding box center [131, 414] width 196 height 570
click at [97, 97] on div "Workspace forms one table folder on migration asdsa makeswift ninemonths right …" at bounding box center [385, 410] width 771 height 821
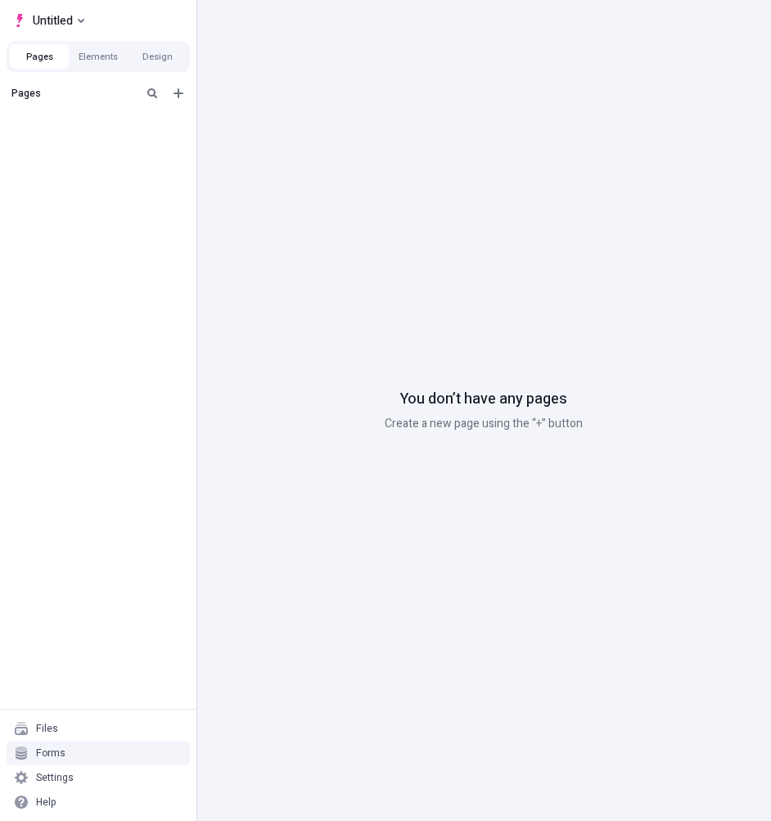
click at [51, 748] on div "Forms" at bounding box center [50, 752] width 29 height 13
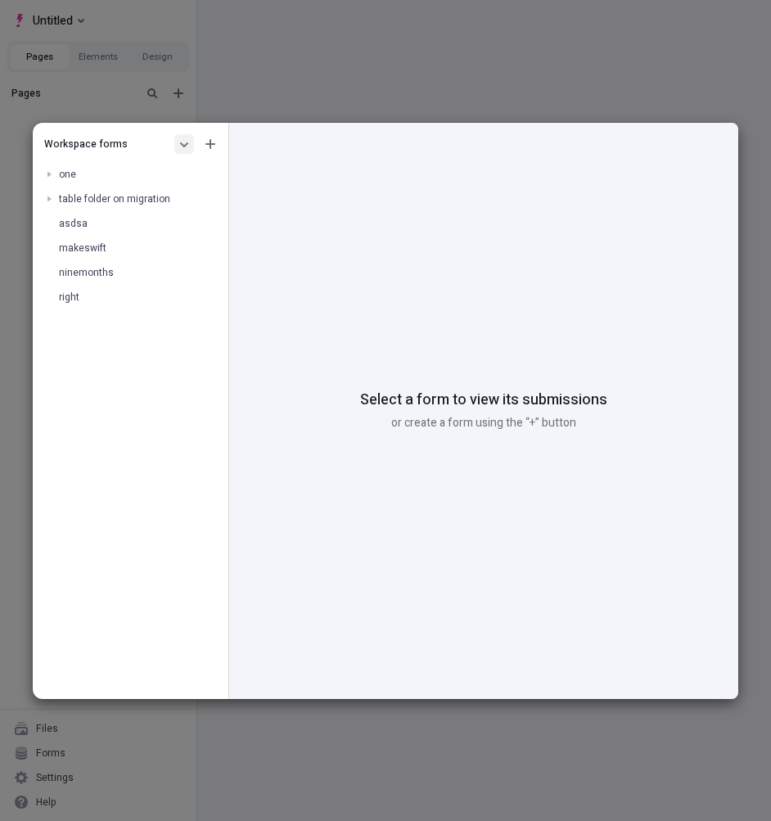
click at [180, 147] on icon "button" at bounding box center [184, 144] width 10 height 10
click at [94, 175] on div "Site forms" at bounding box center [108, 172] width 157 height 25
click at [217, 145] on button "button" at bounding box center [211, 144] width 20 height 20
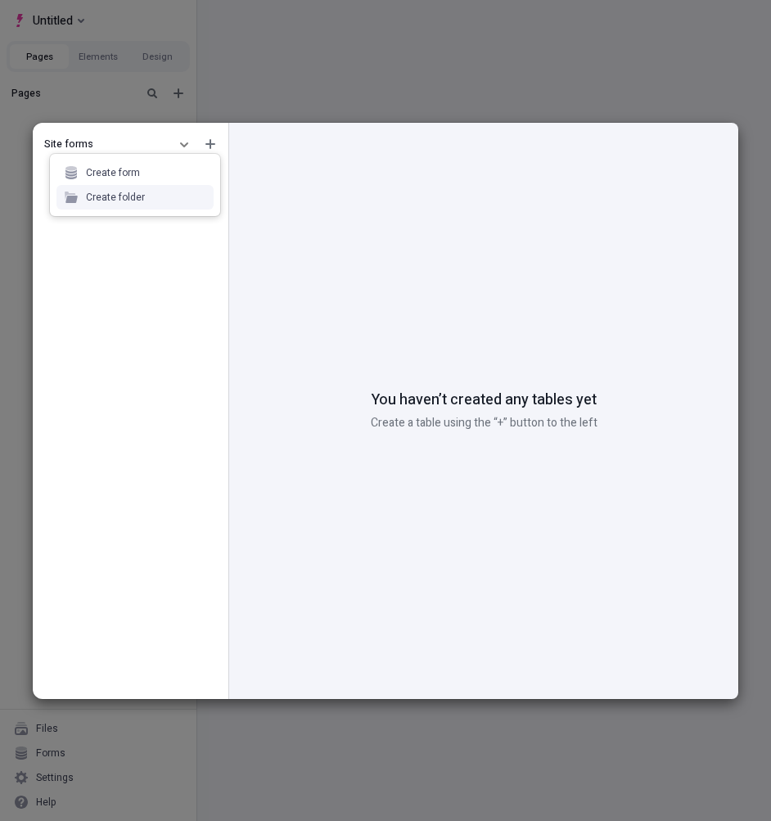
click at [135, 200] on div "Create folder" at bounding box center [115, 197] width 59 height 13
click at [87, 180] on span "Untitled" at bounding box center [76, 174] width 35 height 15
click at [70, 180] on span "Untitled" at bounding box center [76, 174] width 35 height 15
click at [134, 174] on div "Untitled" at bounding box center [125, 174] width 133 height 13
click at [206, 174] on icon "button" at bounding box center [207, 174] width 10 height 2
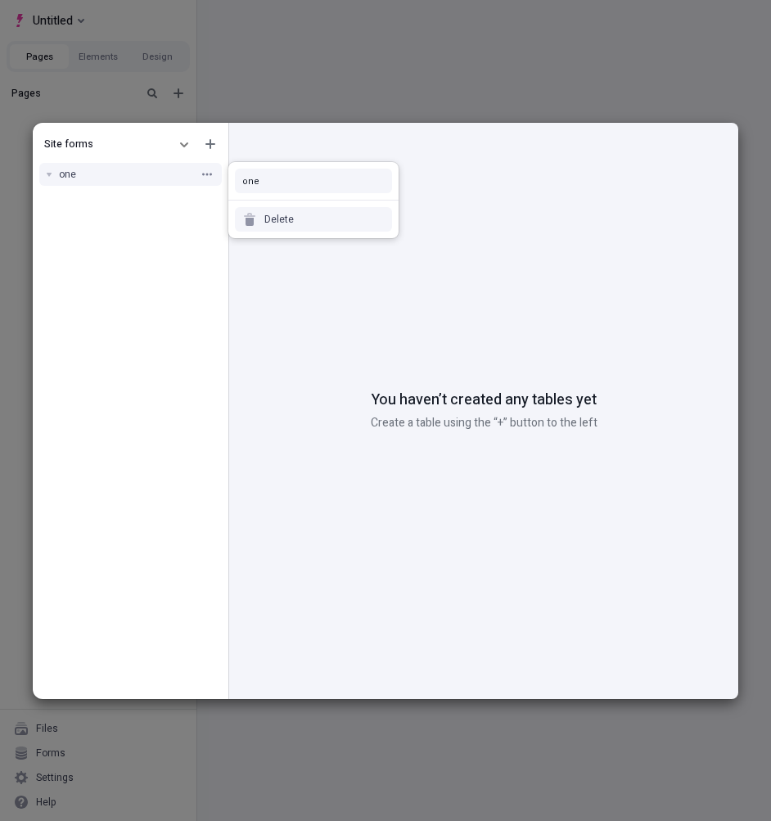
type input "one"
click at [178, 276] on div "Site forms one" at bounding box center [131, 414] width 196 height 570
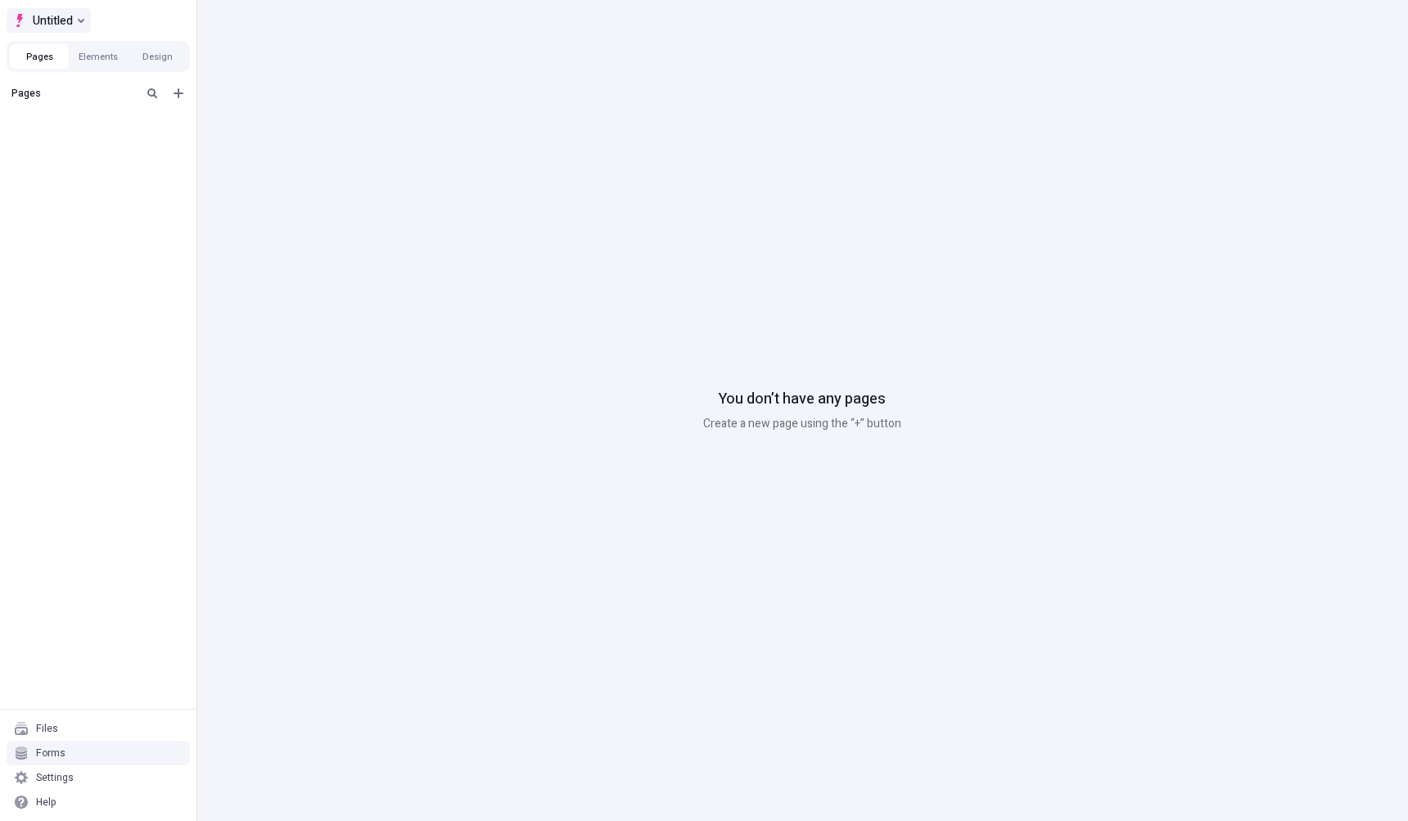
click at [73, 10] on button "Untitled" at bounding box center [49, 20] width 84 height 25
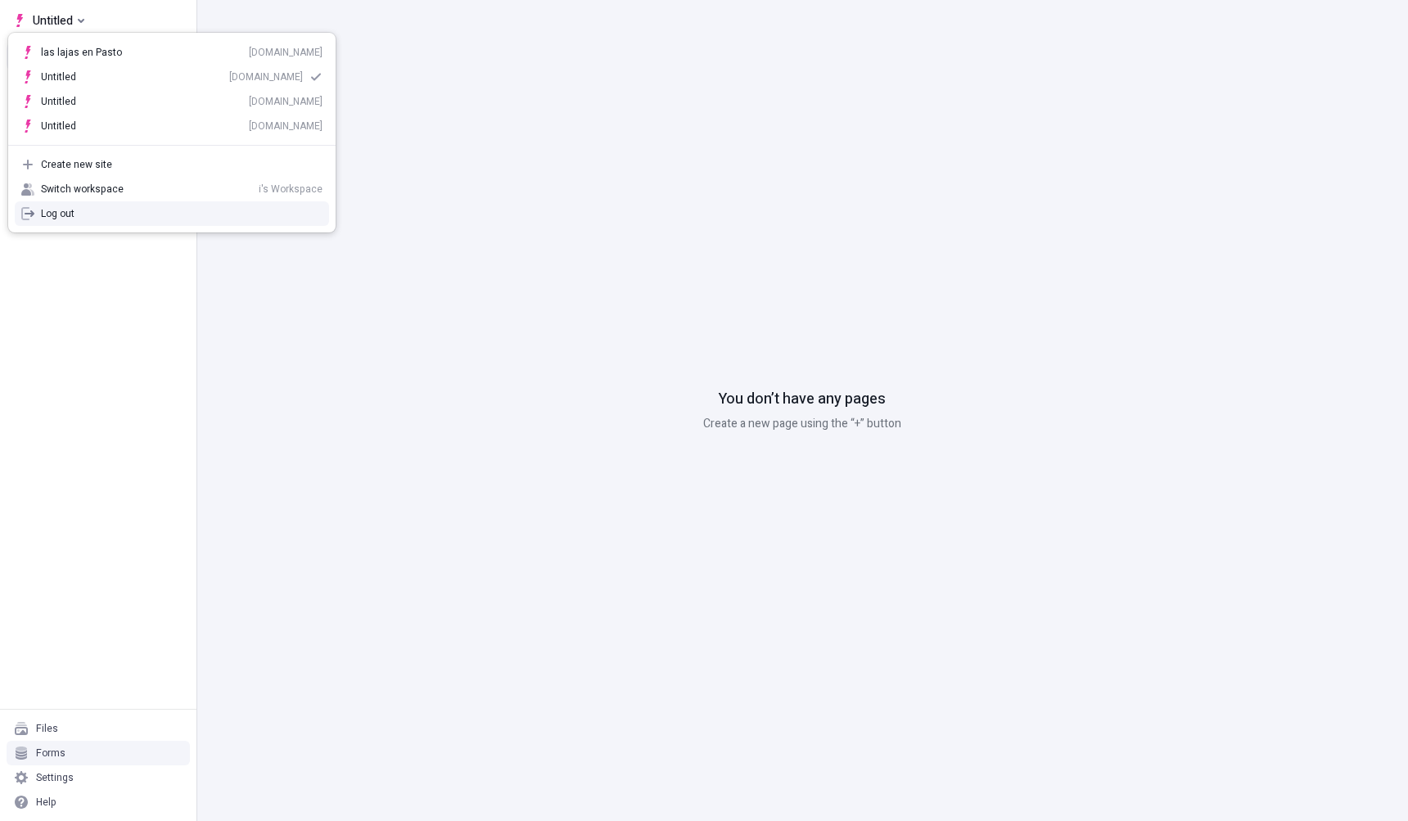
click at [115, 224] on div "Log out" at bounding box center [171, 213] width 327 height 25
